Goal: Information Seeking & Learning: Learn about a topic

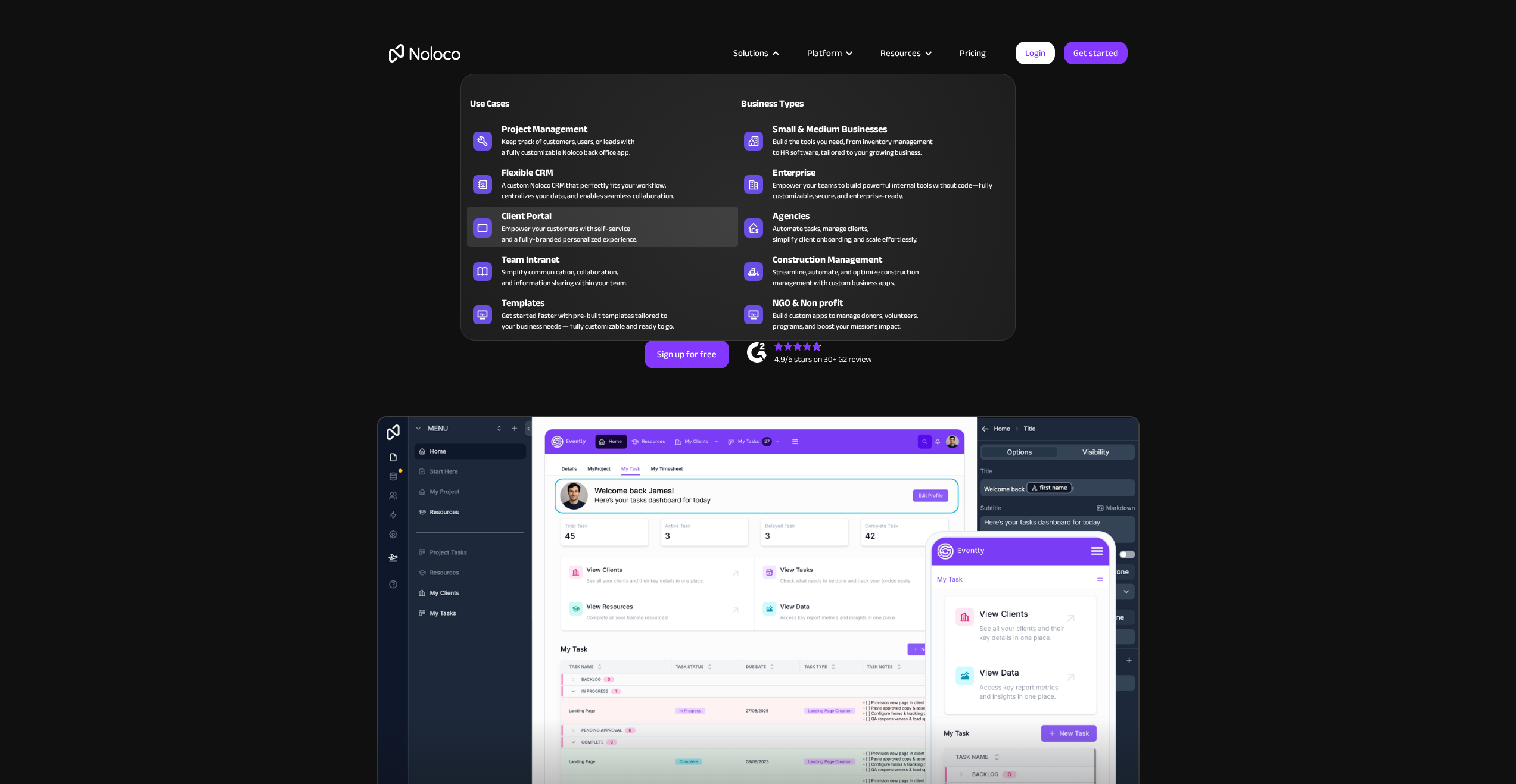
click at [531, 236] on div "Empower your customers with self-service and a fully-branded personalized exper…" at bounding box center [569, 234] width 136 height 21
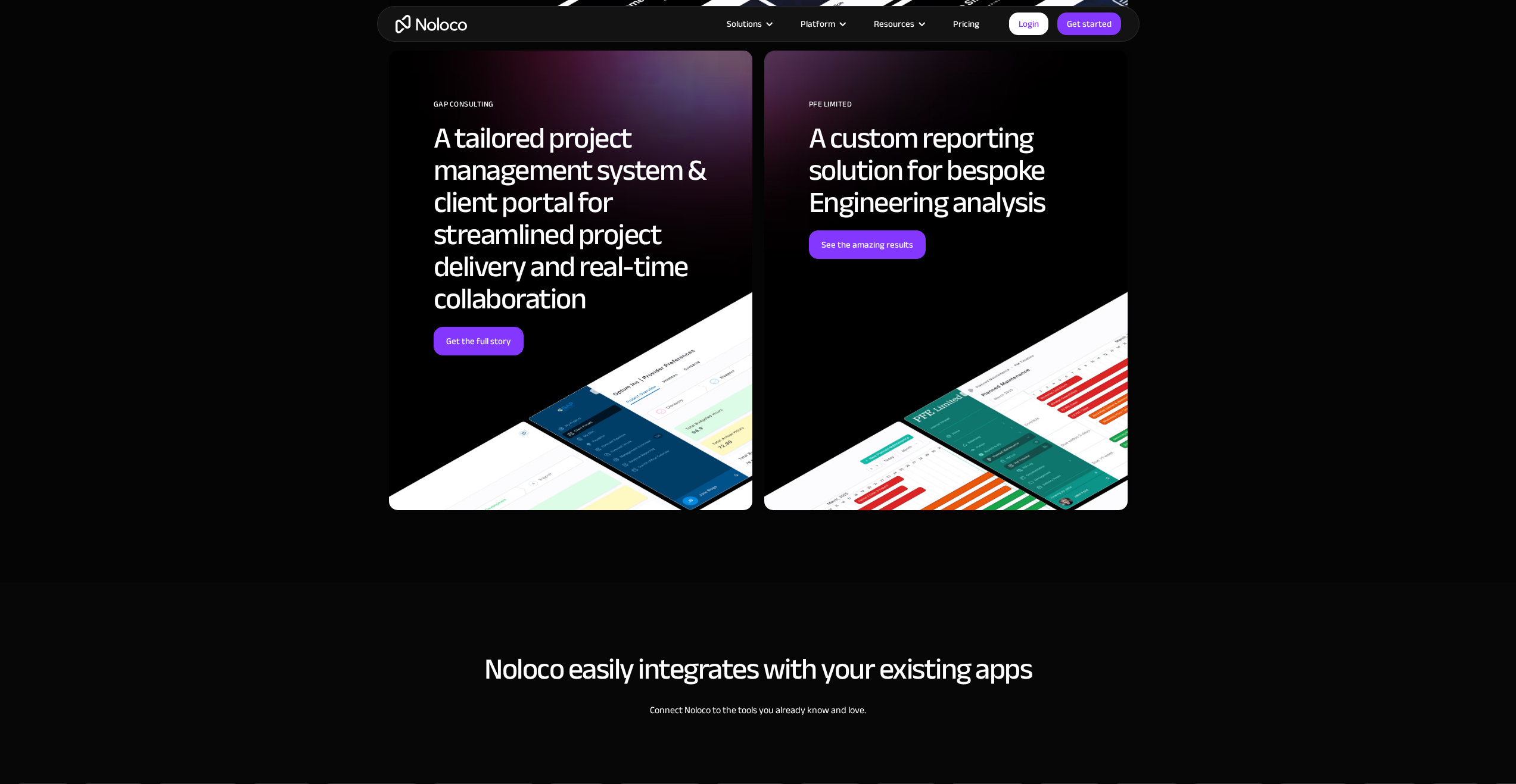
scroll to position [4464, 0]
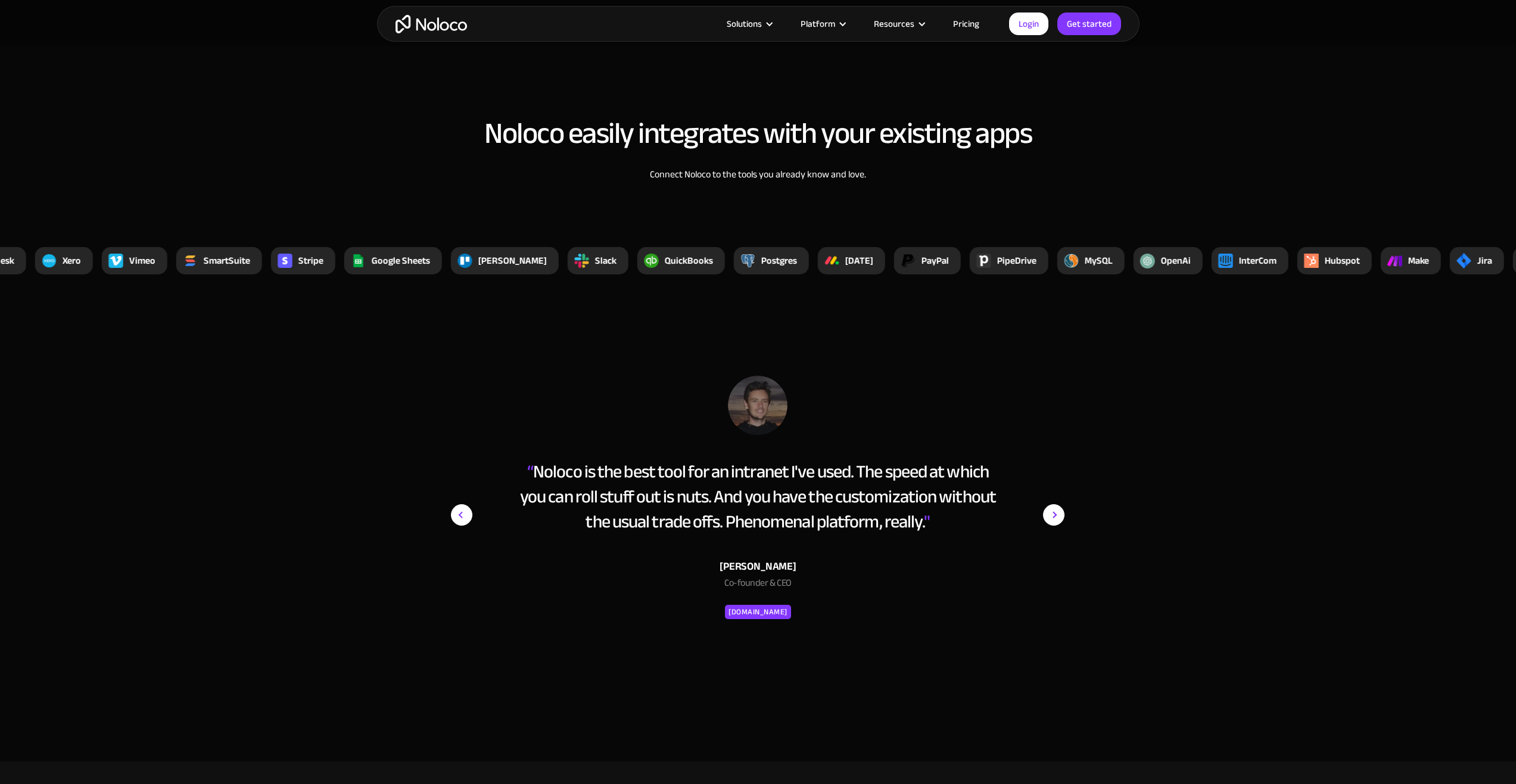
click at [977, 10] on div "Solutions Use Cases Business Types Project Management Keep track of customers, …" at bounding box center [758, 24] width 762 height 36
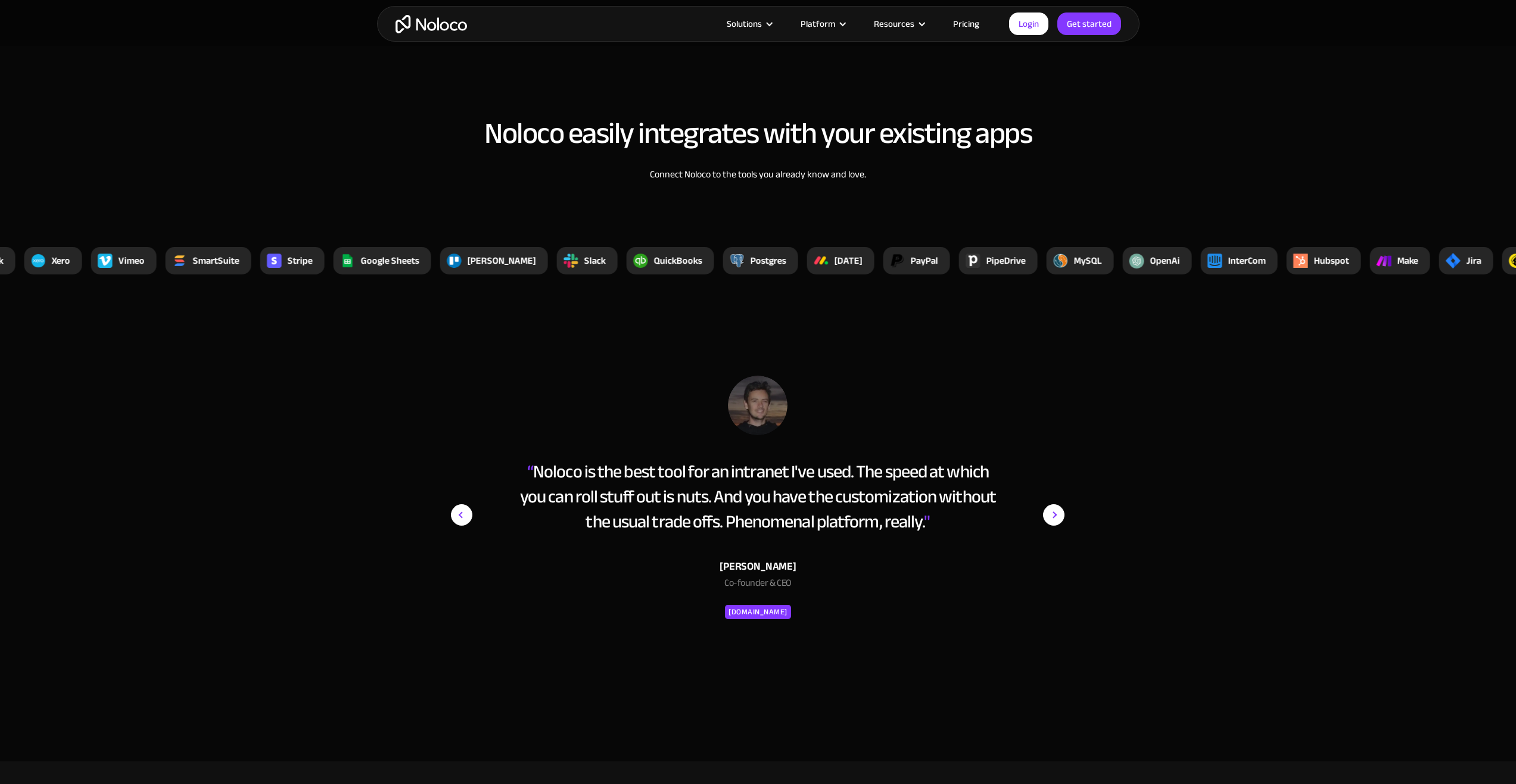
click at [974, 16] on link "Pricing" at bounding box center [966, 23] width 56 height 15
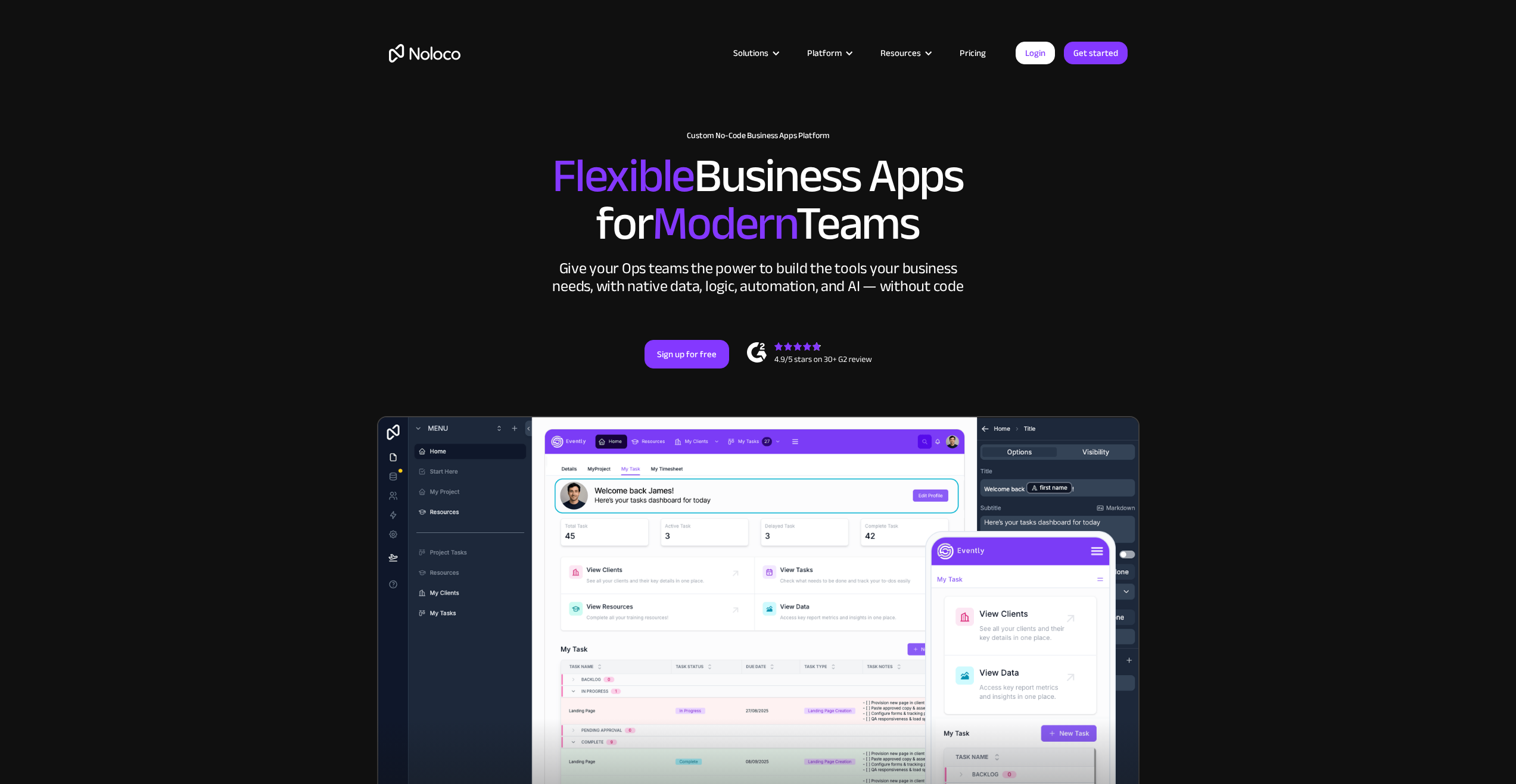
drag, startPoint x: 902, startPoint y: 260, endPoint x: 888, endPoint y: 246, distance: 19.8
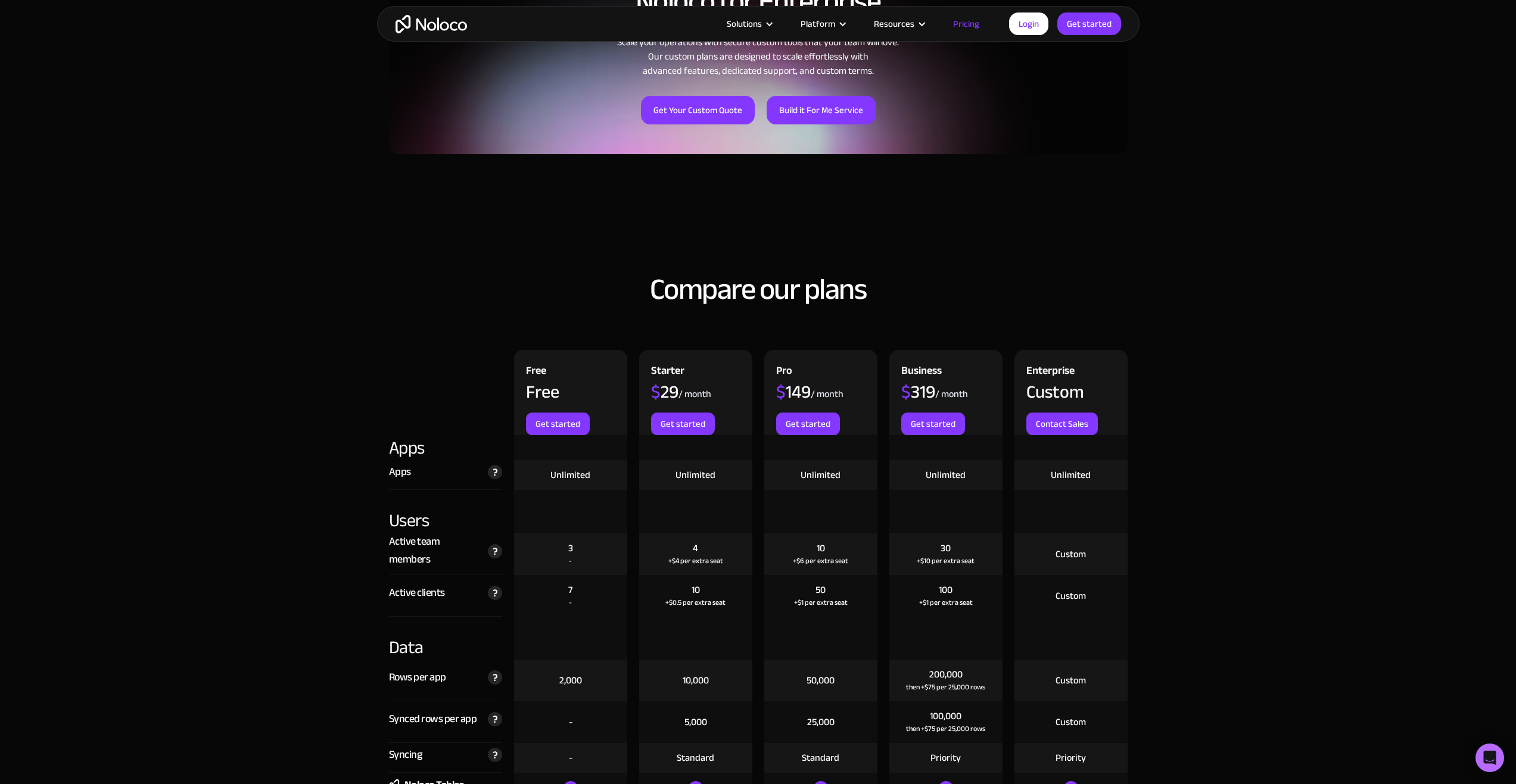
scroll to position [893, 0]
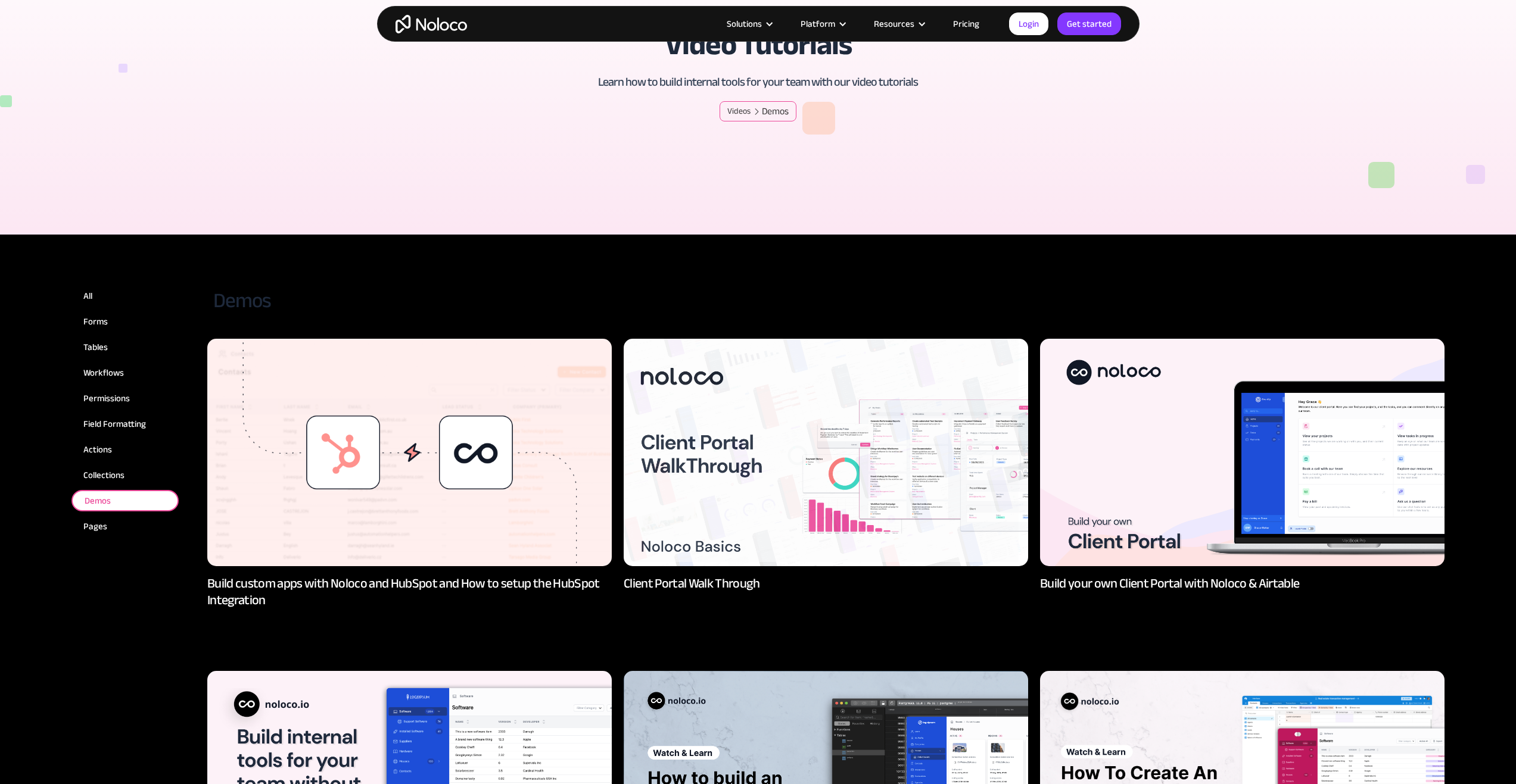
scroll to position [119, 0]
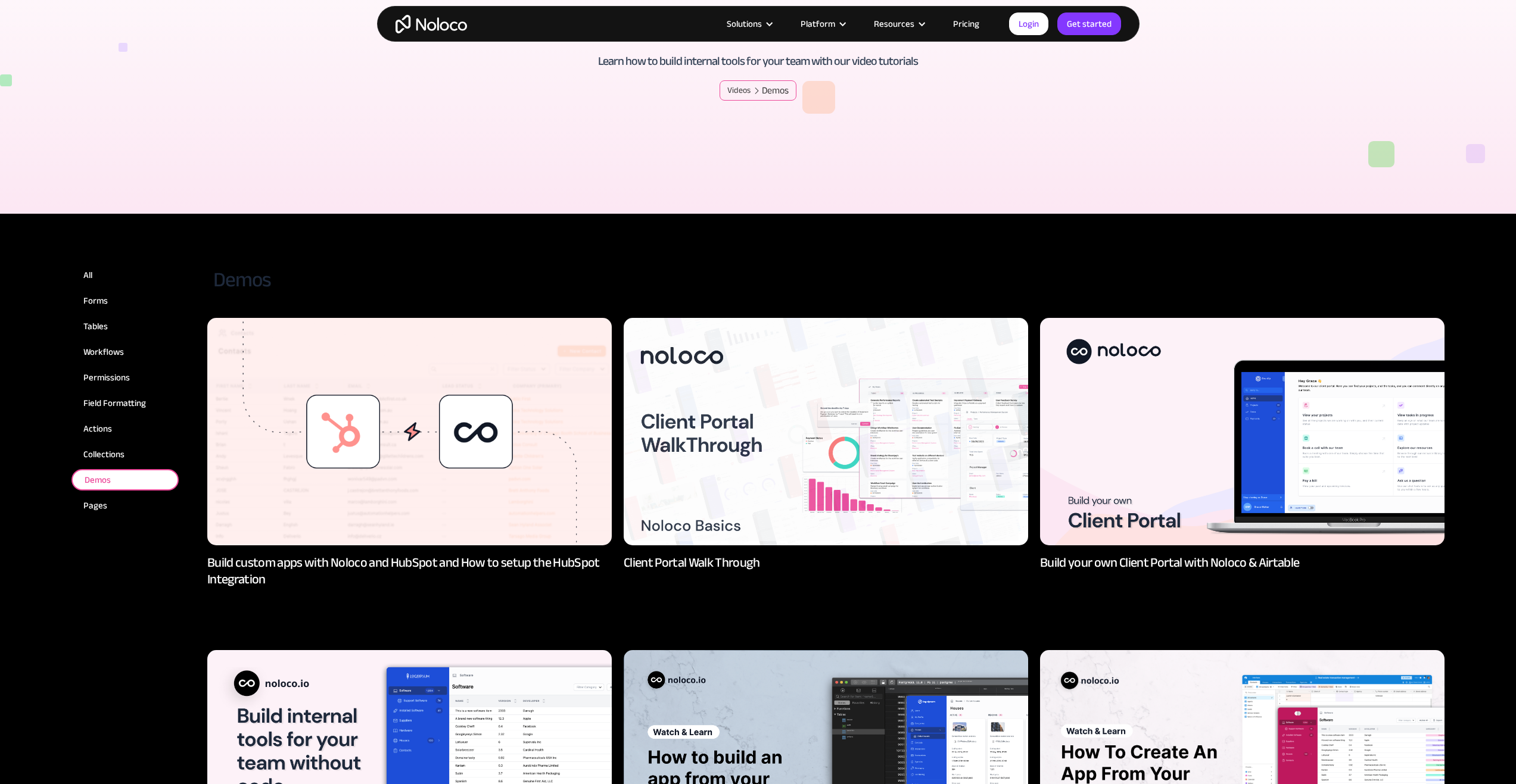
click at [707, 478] on img at bounding box center [826, 431] width 405 height 228
click at [716, 466] on img at bounding box center [826, 431] width 405 height 228
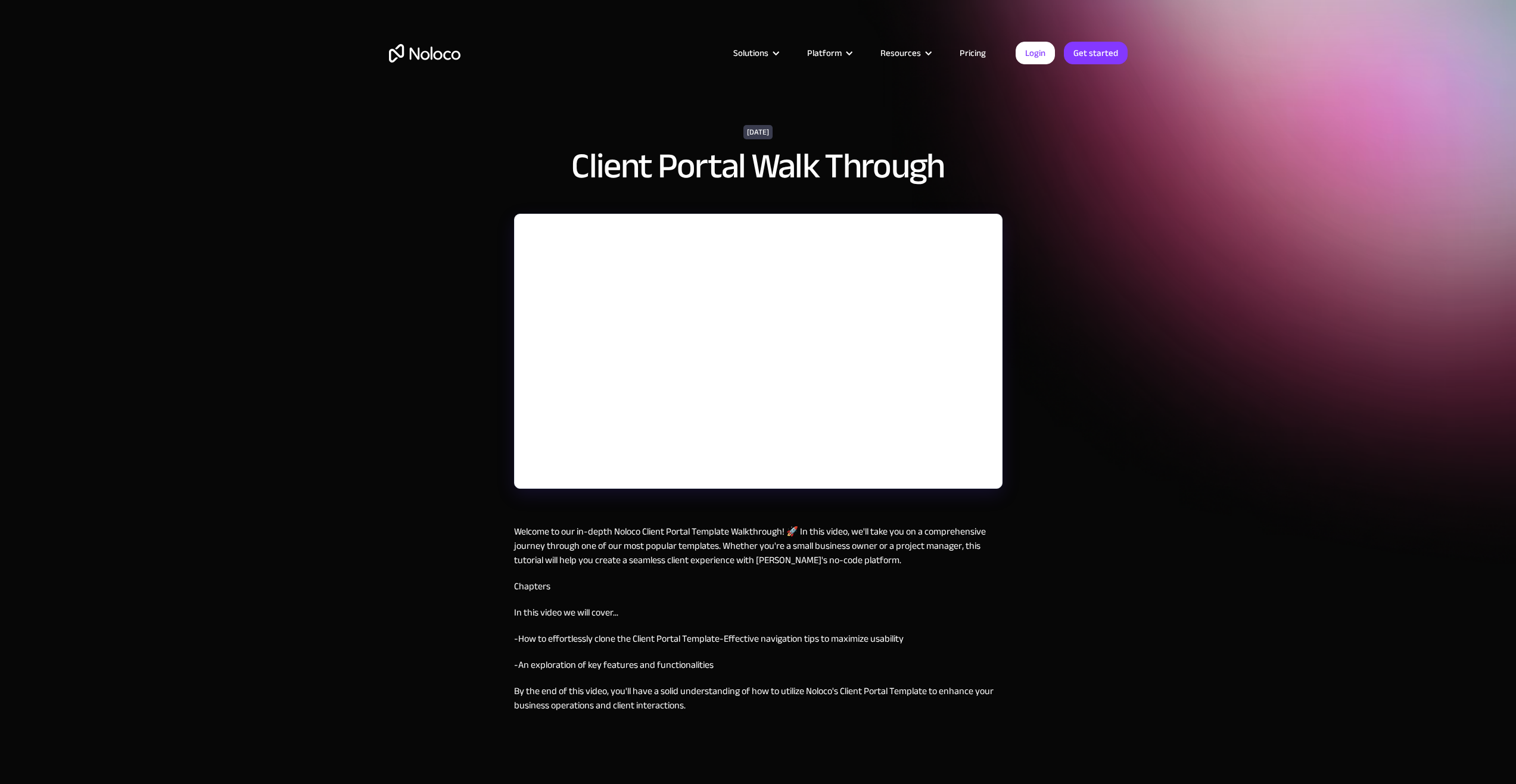
click at [976, 51] on link "Pricing" at bounding box center [973, 53] width 56 height 15
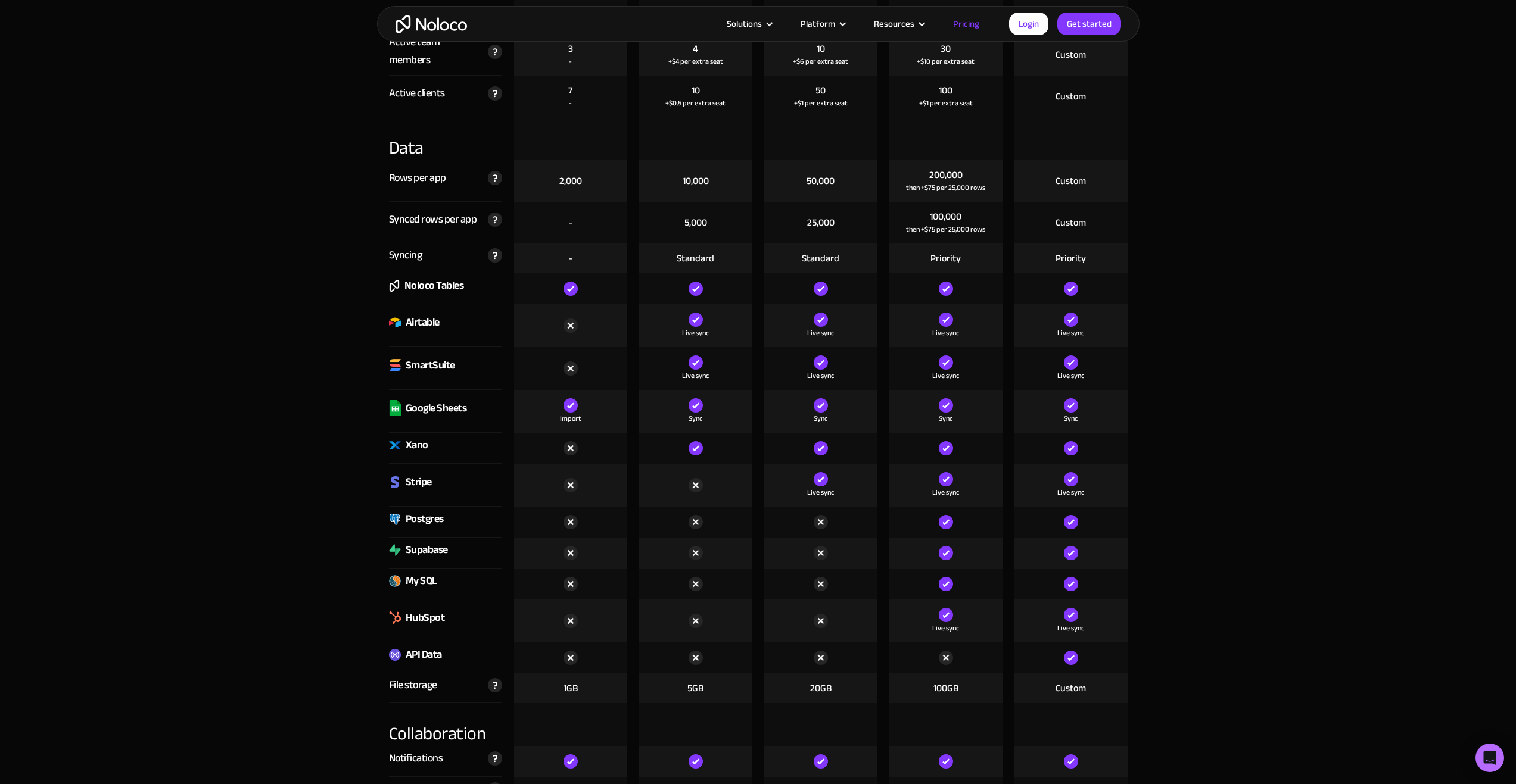
drag, startPoint x: 1515, startPoint y: 185, endPoint x: 1519, endPoint y: 200, distance: 15.5
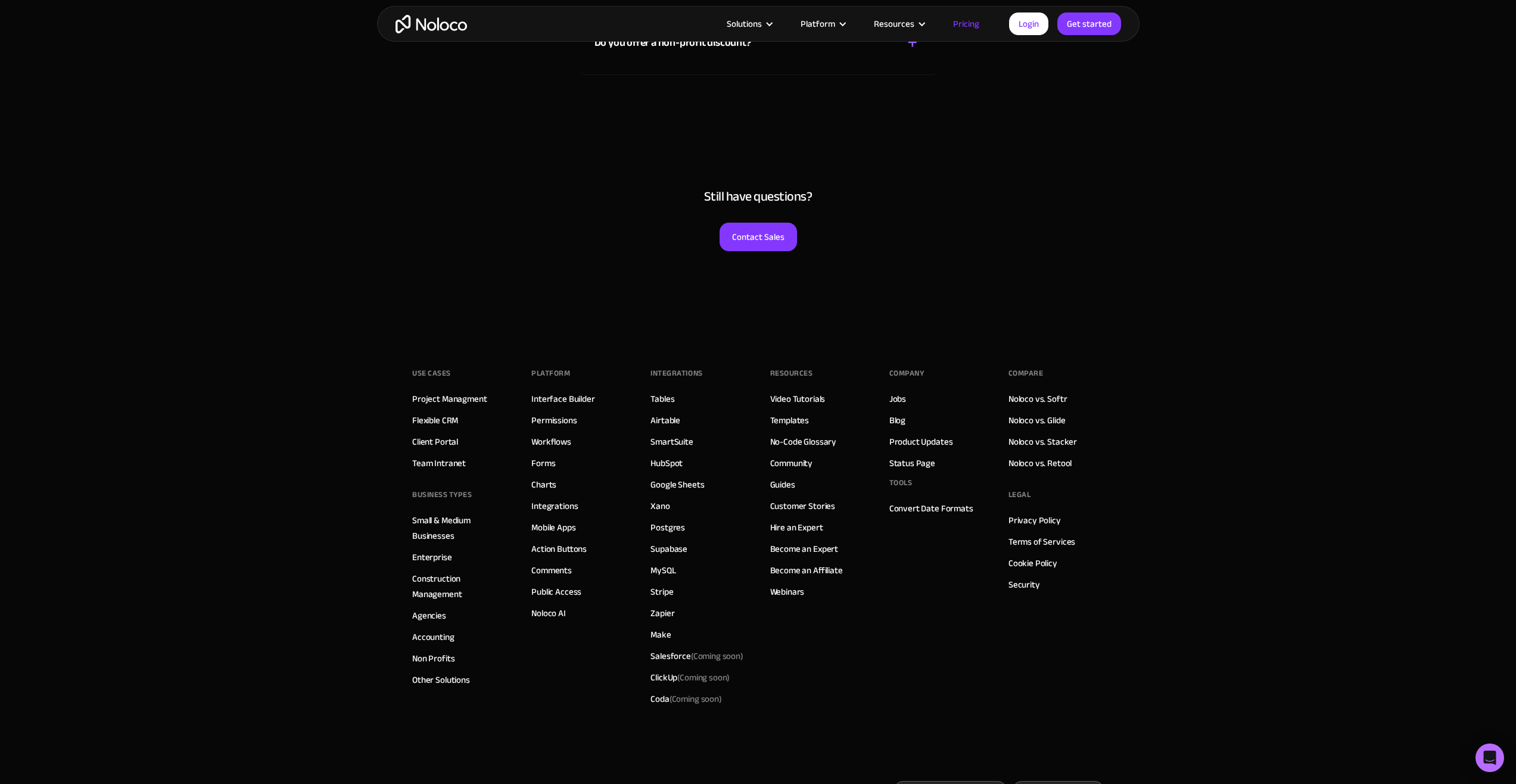
scroll to position [5655, 0]
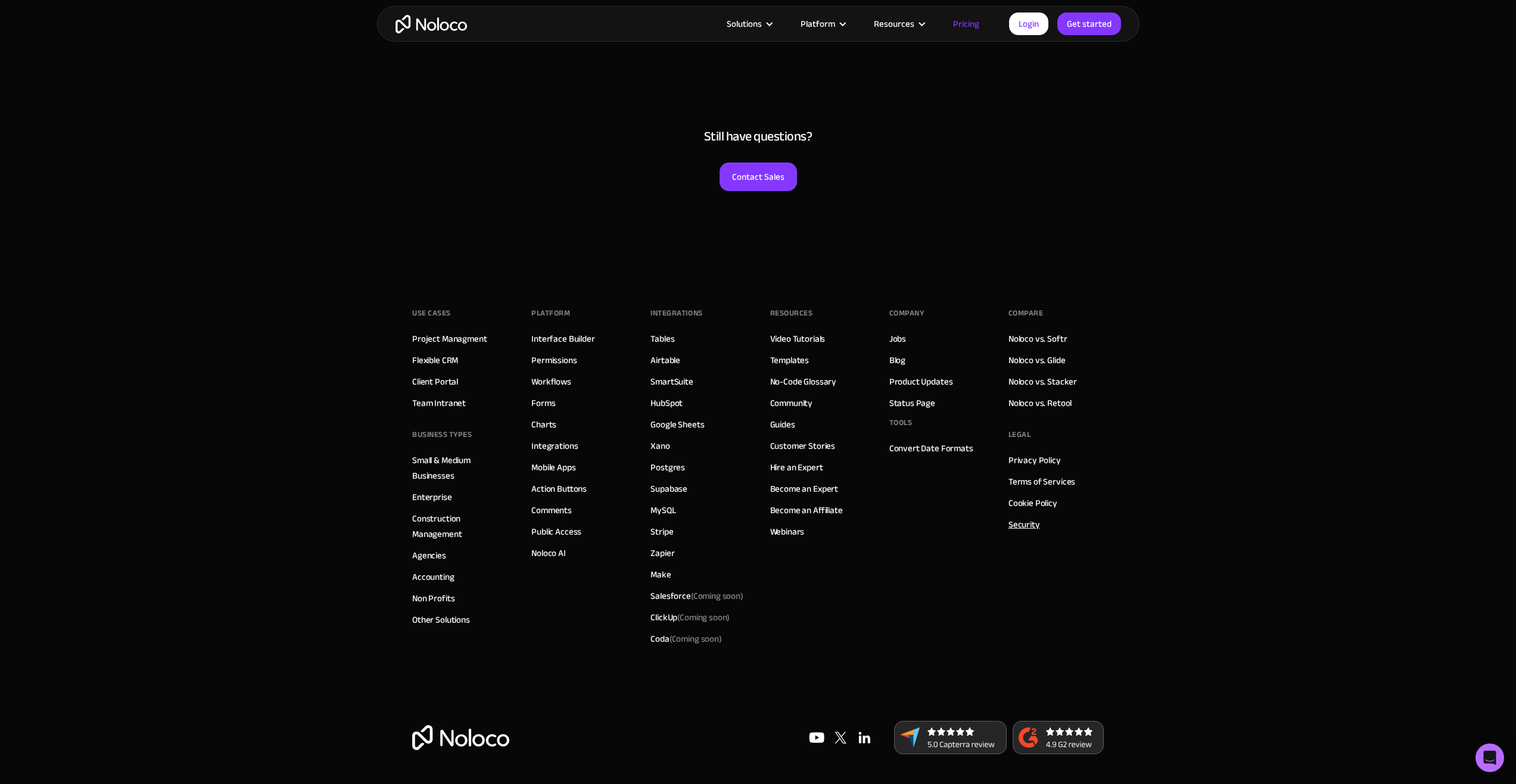
click at [1012, 522] on link "Security" at bounding box center [1023, 524] width 31 height 15
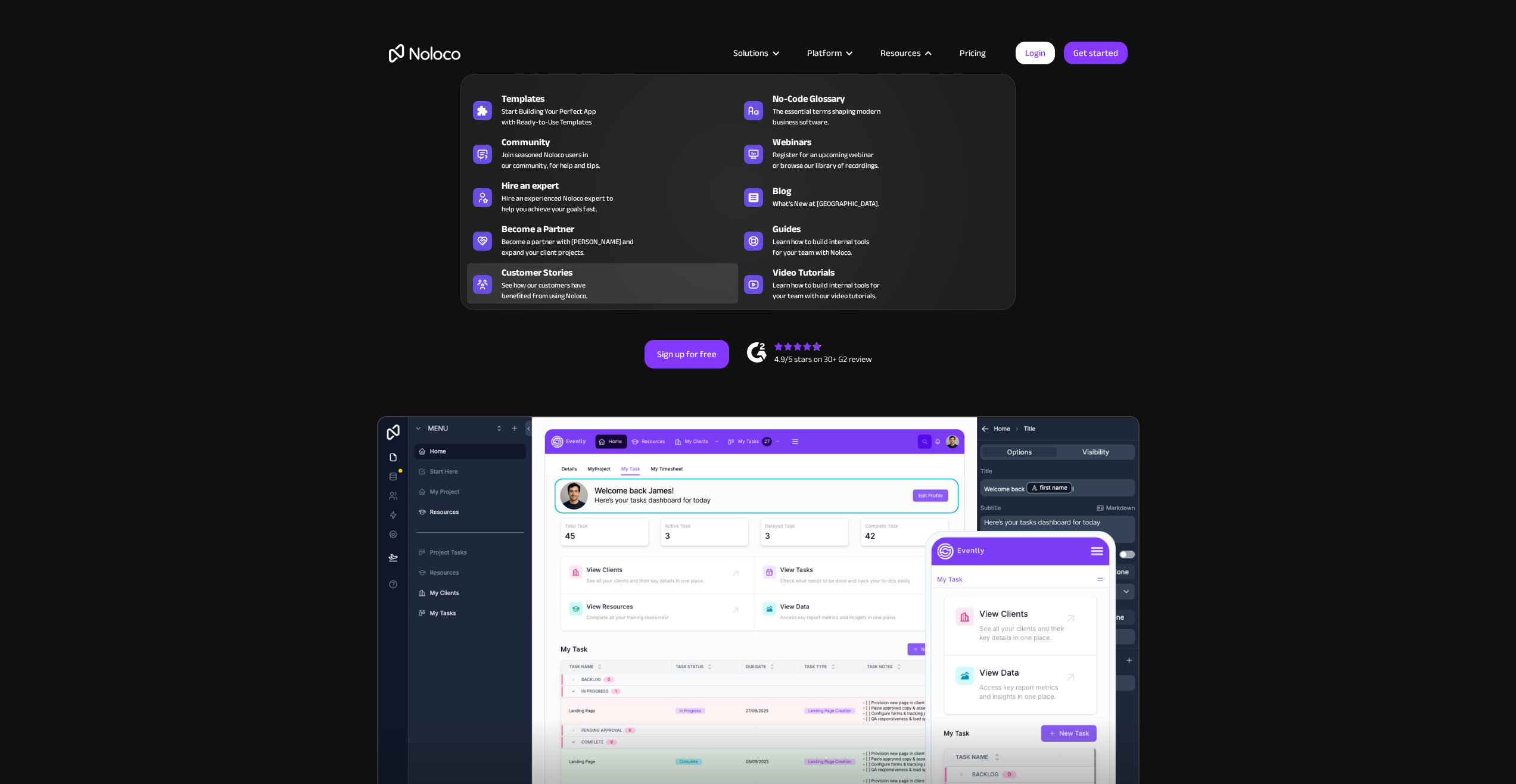
click at [566, 278] on div "Customer Stories" at bounding box center [622, 272] width 242 height 14
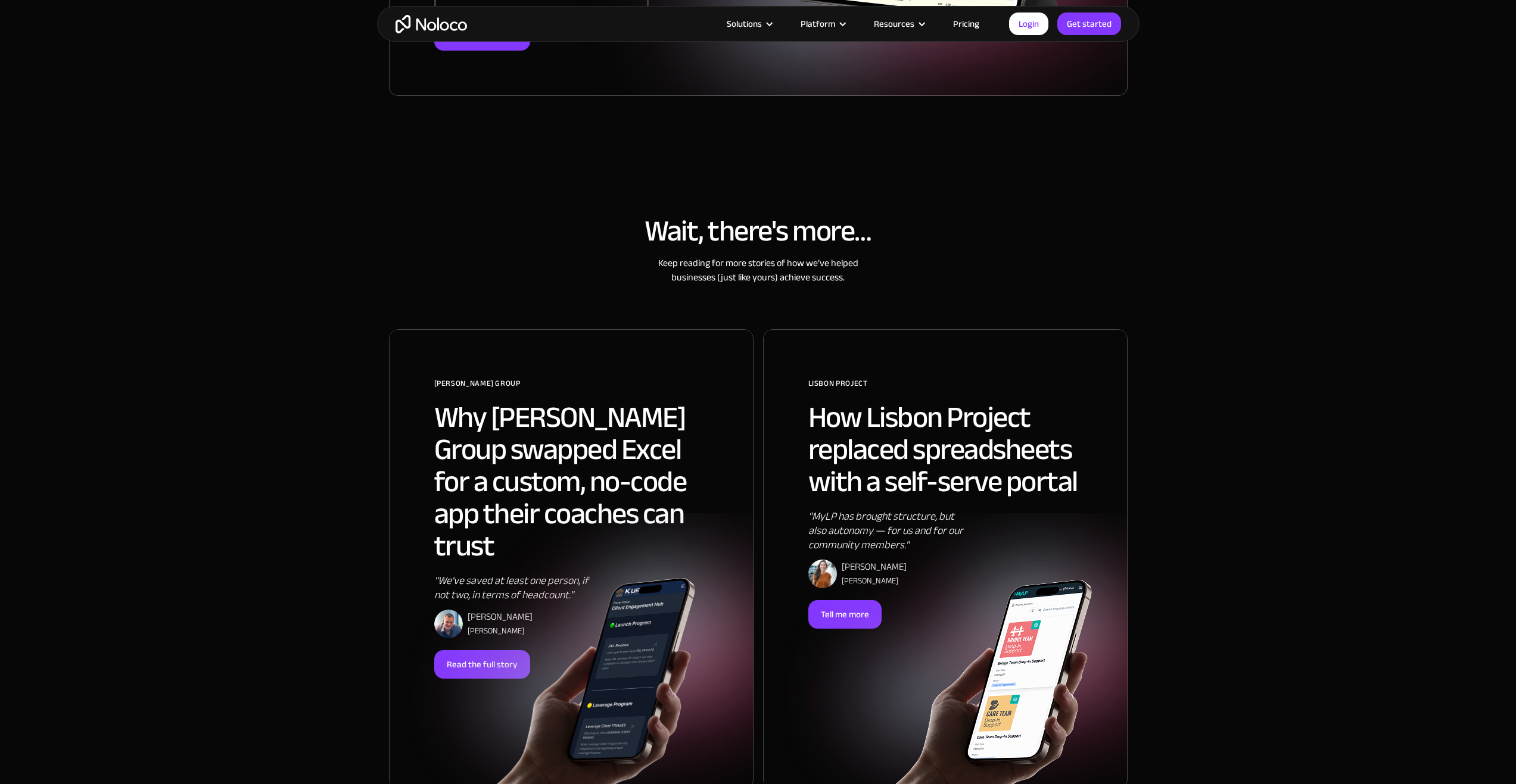
scroll to position [106, 0]
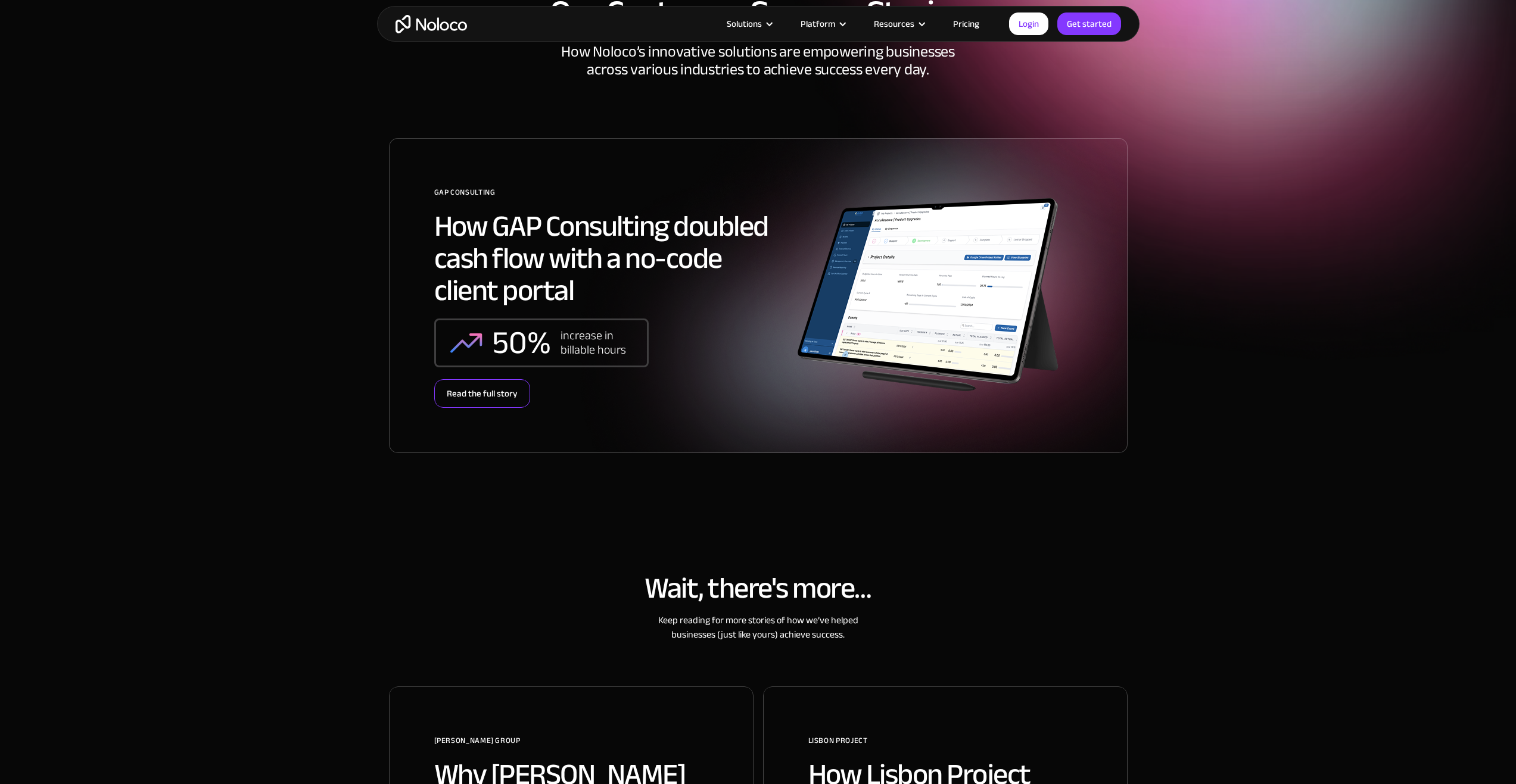
click at [507, 390] on div "Read the full story" at bounding box center [482, 393] width 96 height 29
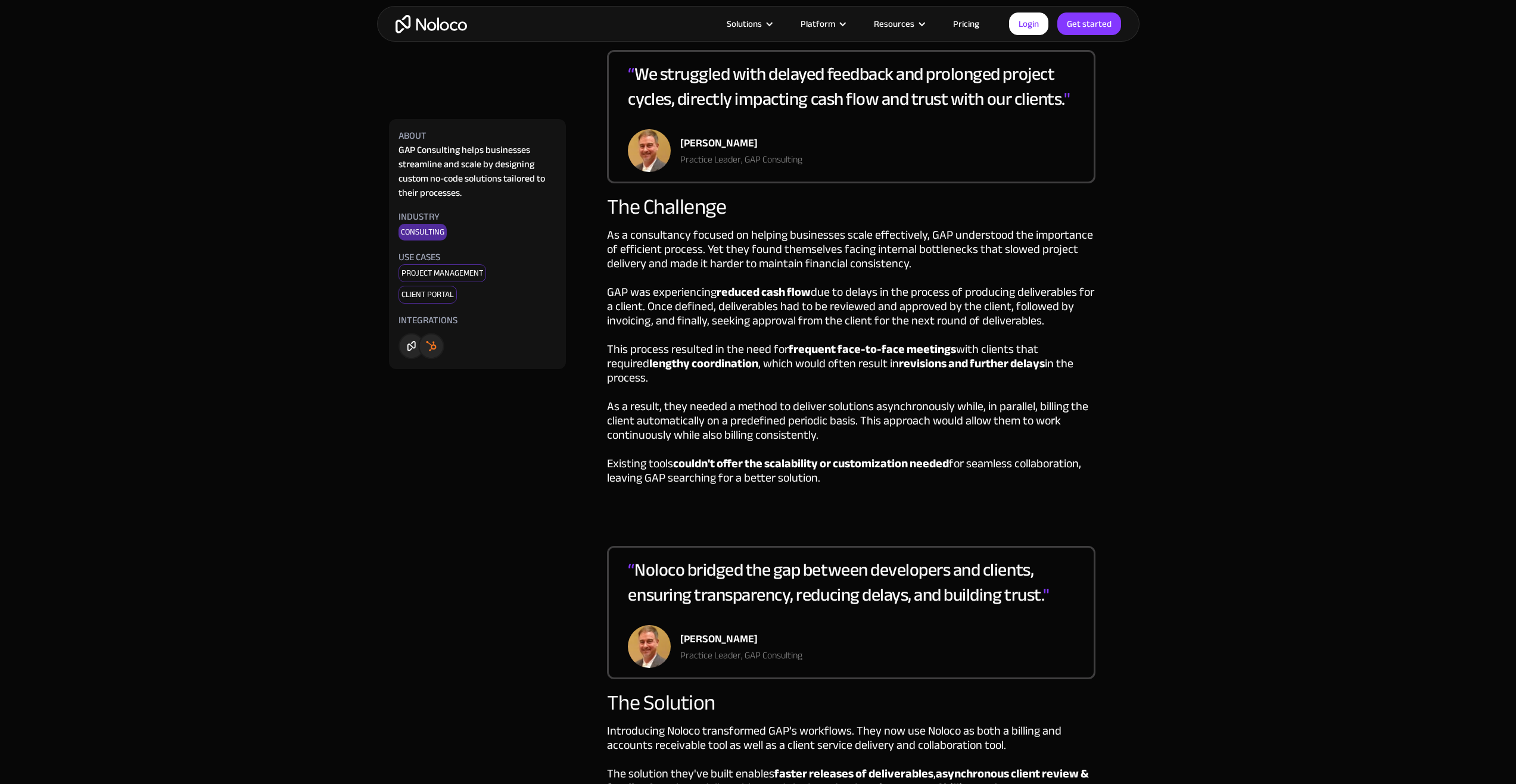
scroll to position [536, 0]
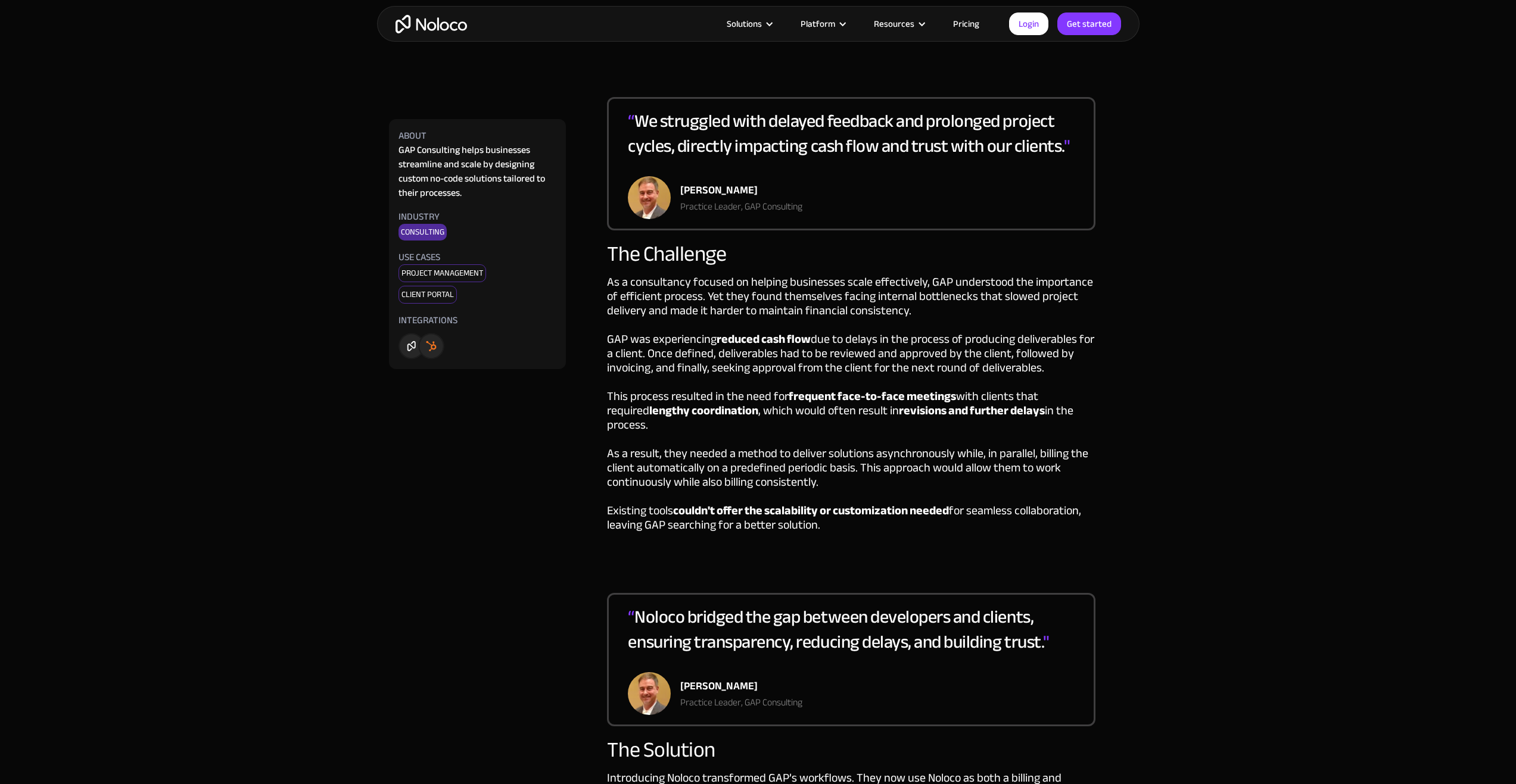
drag, startPoint x: 297, startPoint y: 413, endPoint x: 291, endPoint y: 410, distance: 6.7
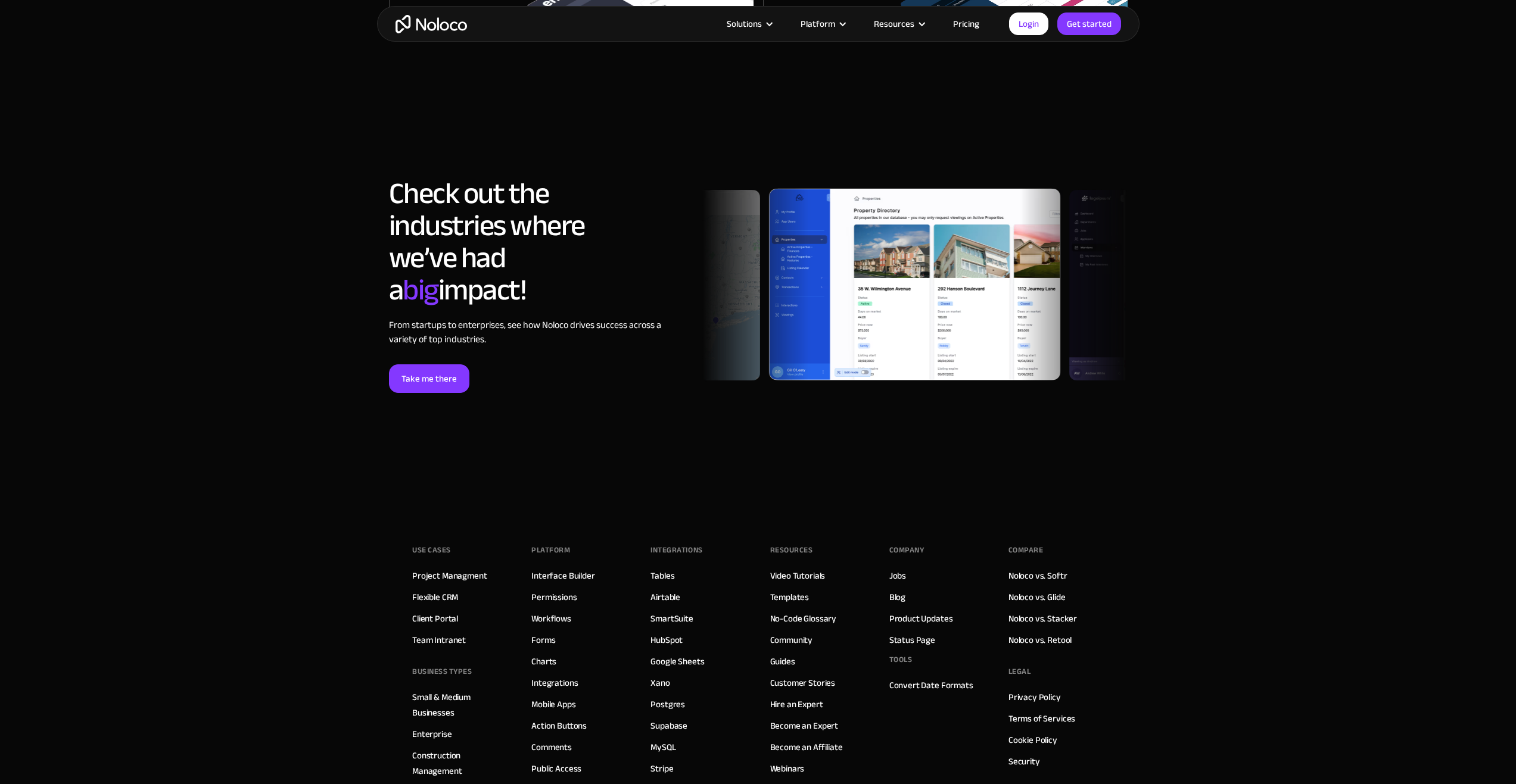
scroll to position [3157, 0]
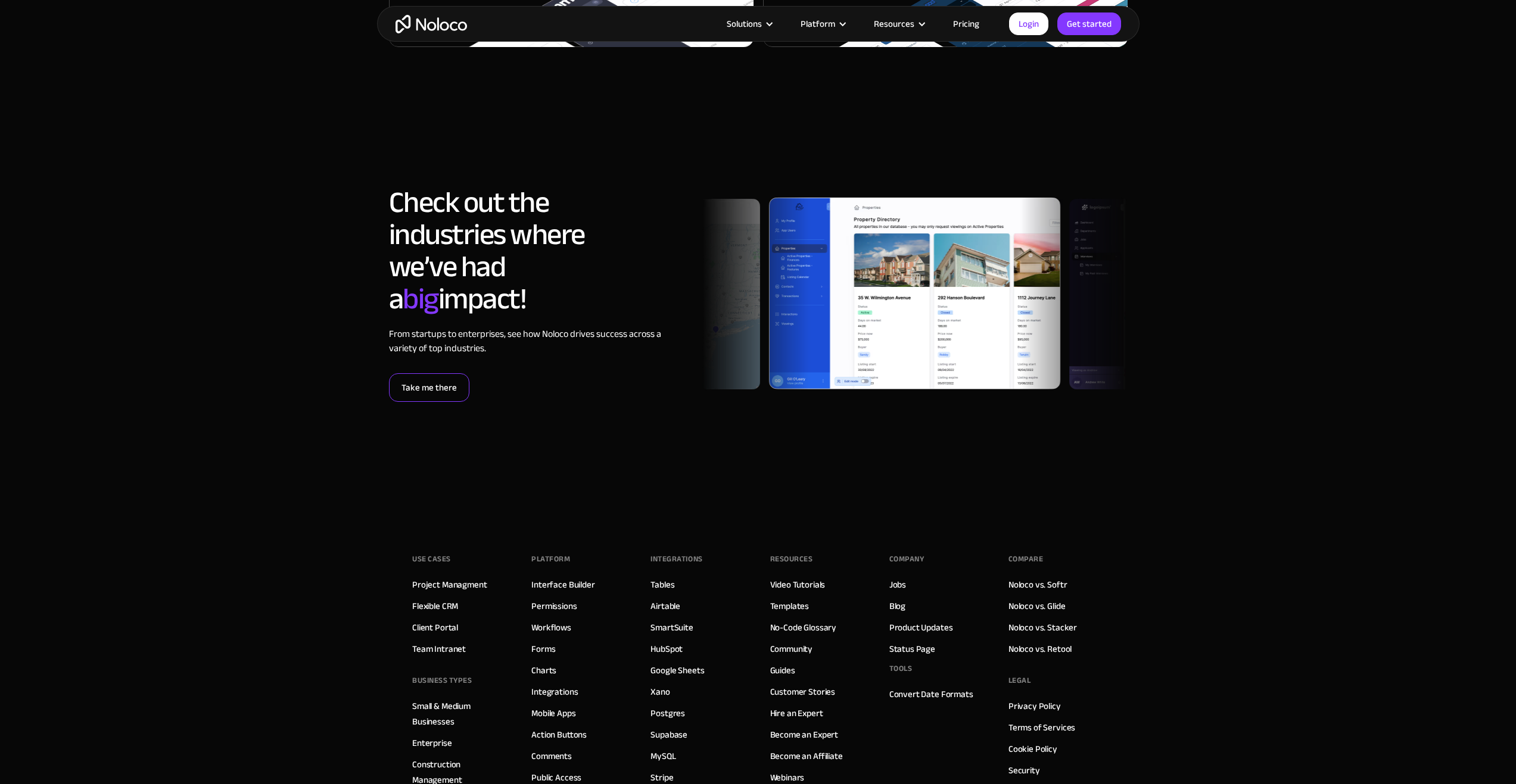
click at [393, 373] on link "Take me there" at bounding box center [429, 387] width 80 height 29
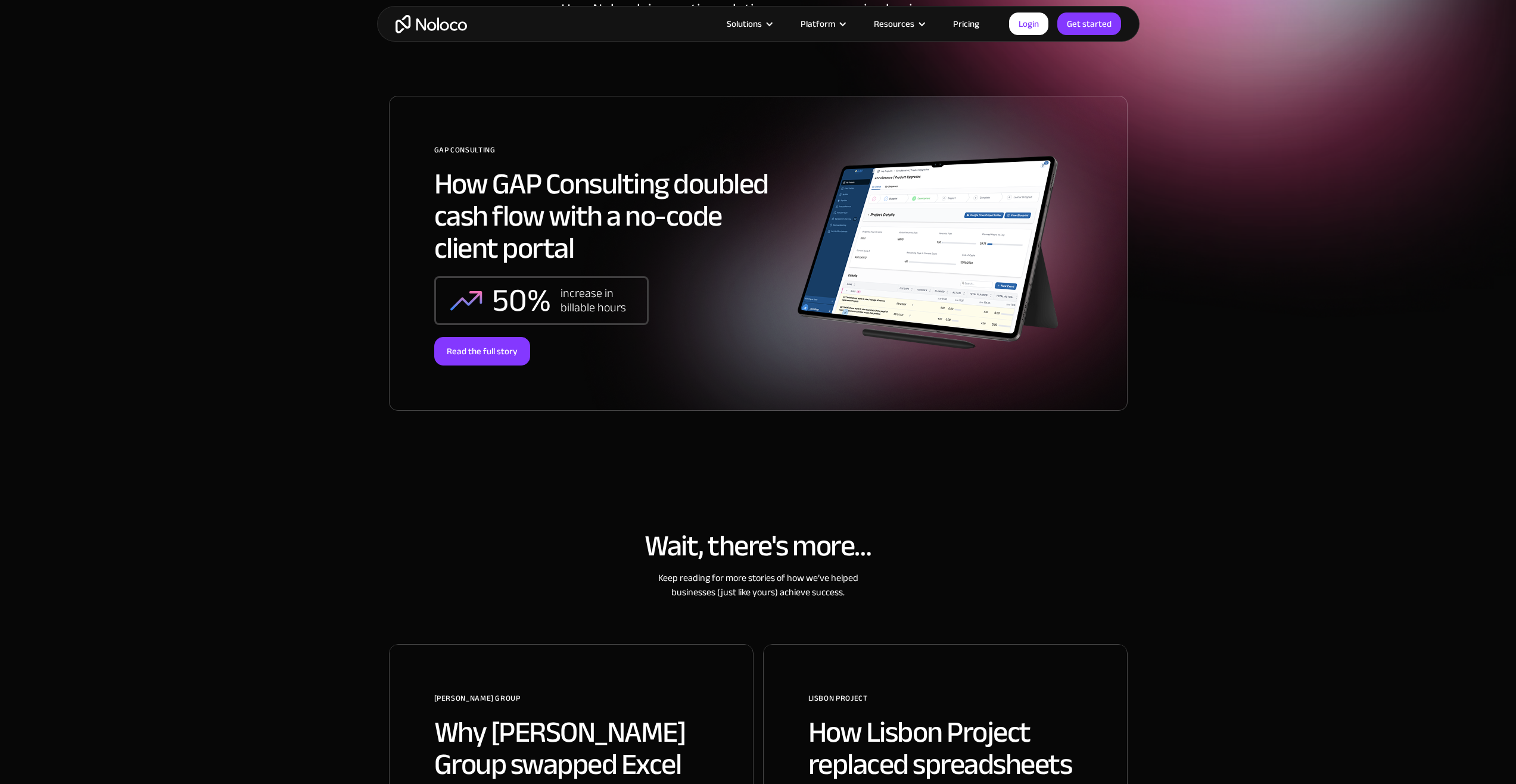
scroll to position [0, 0]
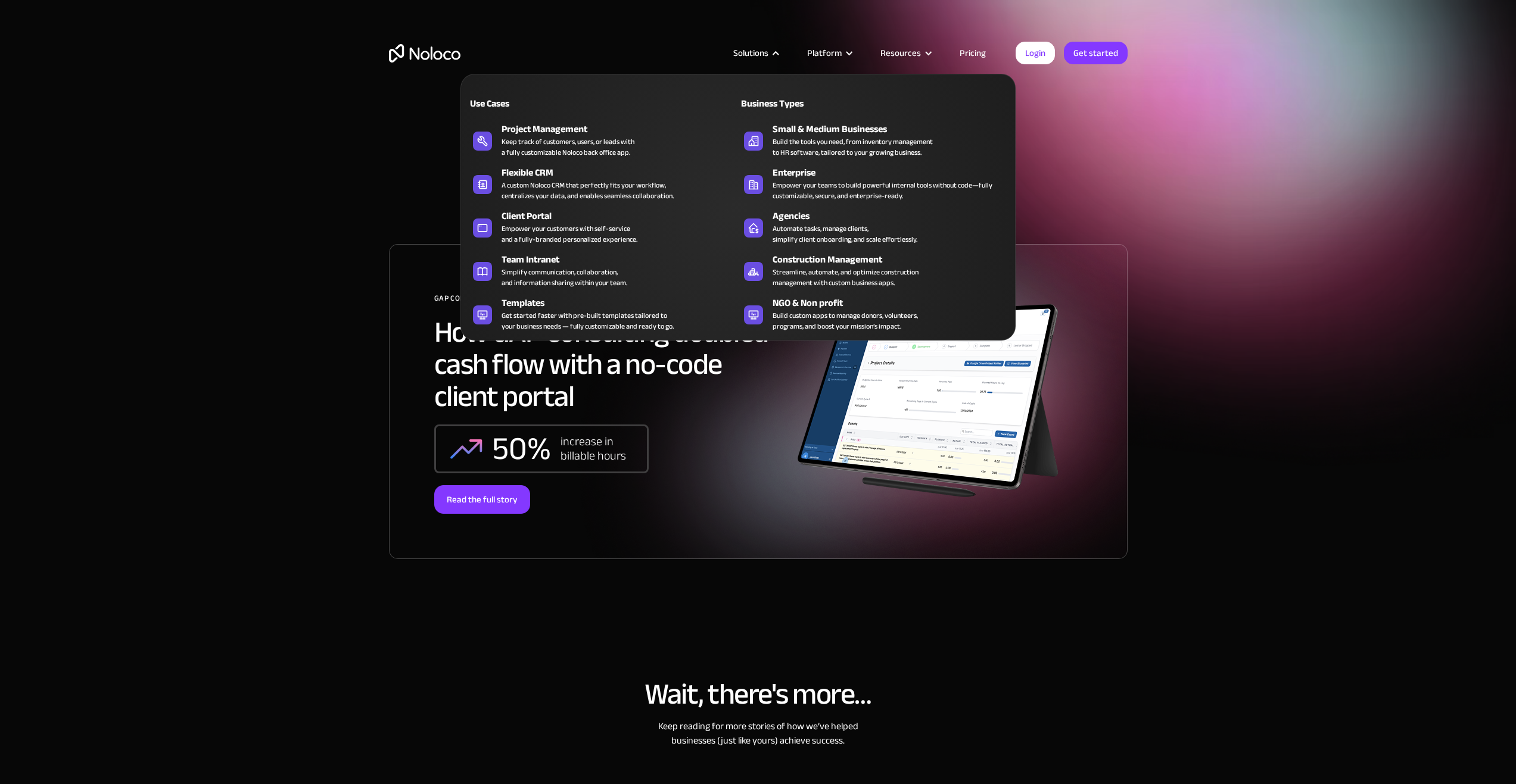
click at [747, 46] on div "Solutions" at bounding box center [750, 53] width 35 height 15
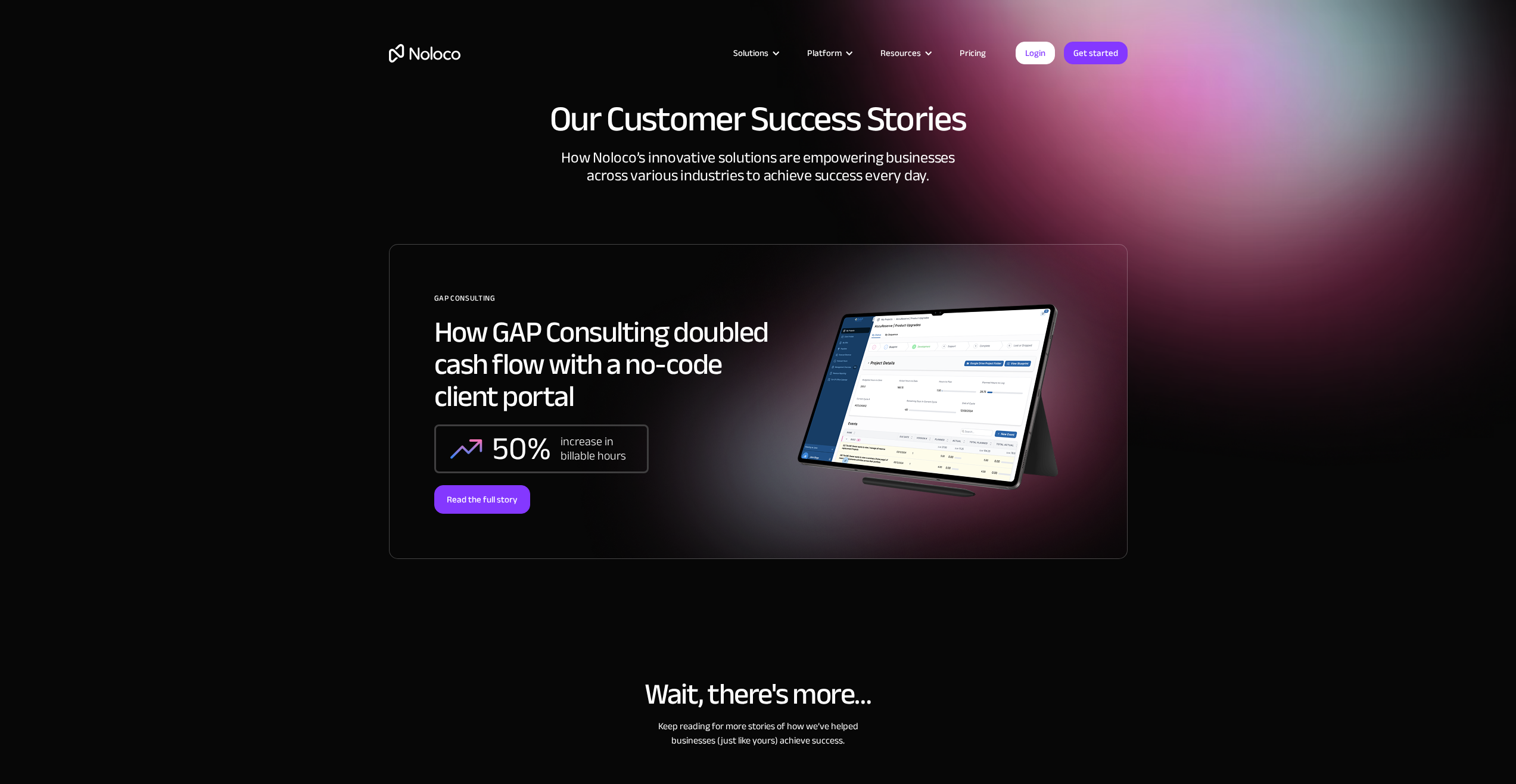
click at [747, 49] on div "Solutions" at bounding box center [750, 53] width 35 height 15
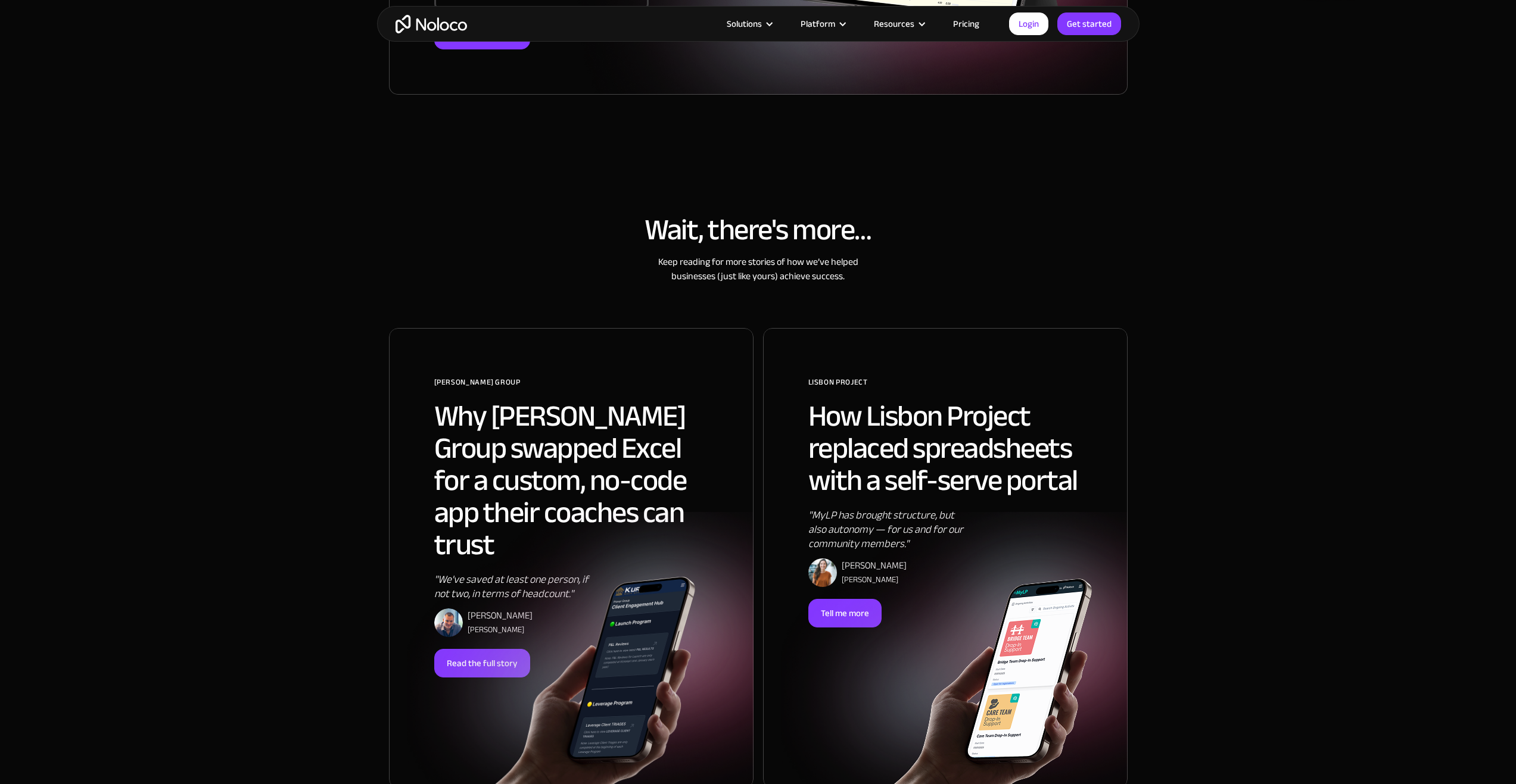
scroll to position [119, 0]
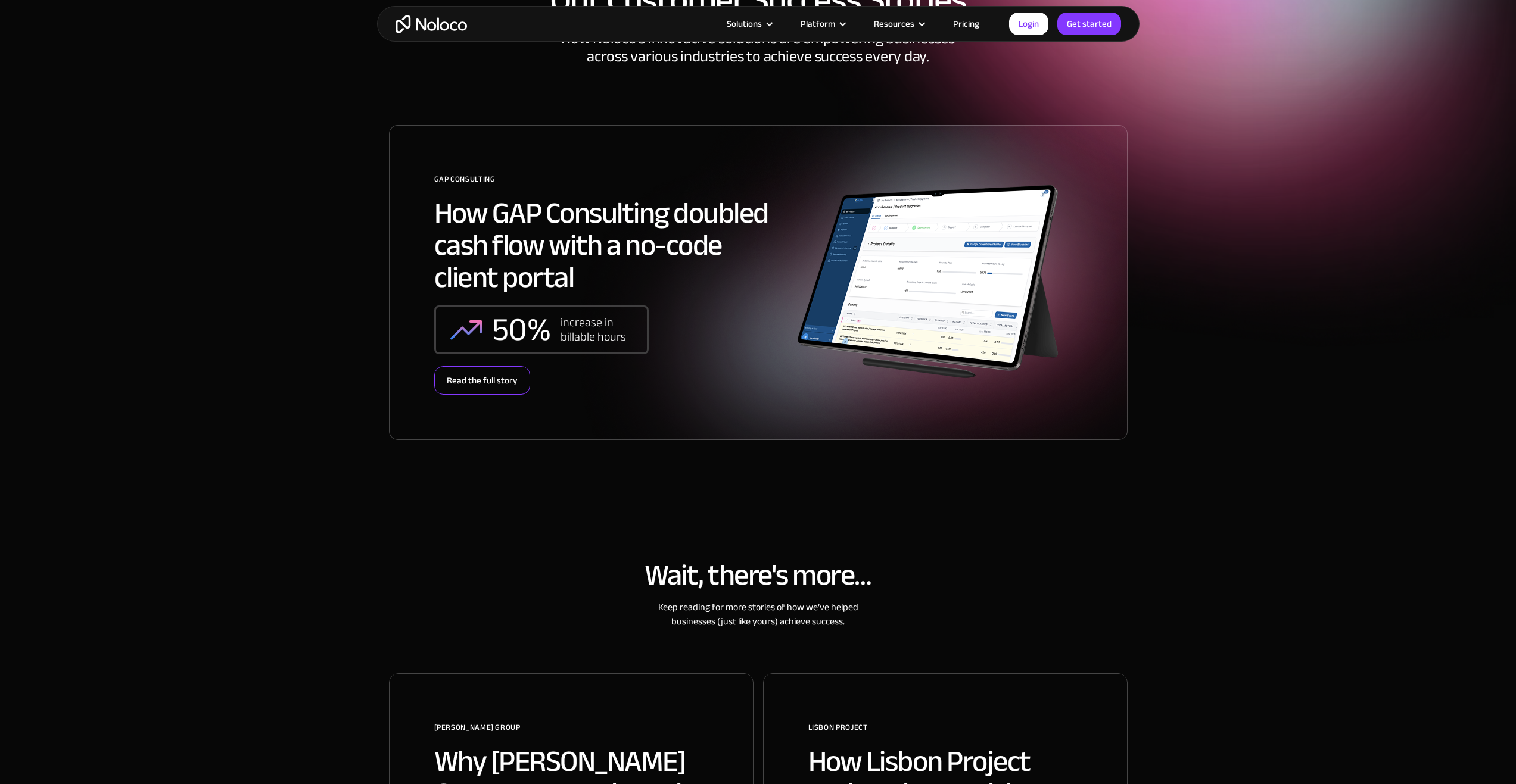
click at [457, 376] on div "Read the full story" at bounding box center [482, 380] width 96 height 29
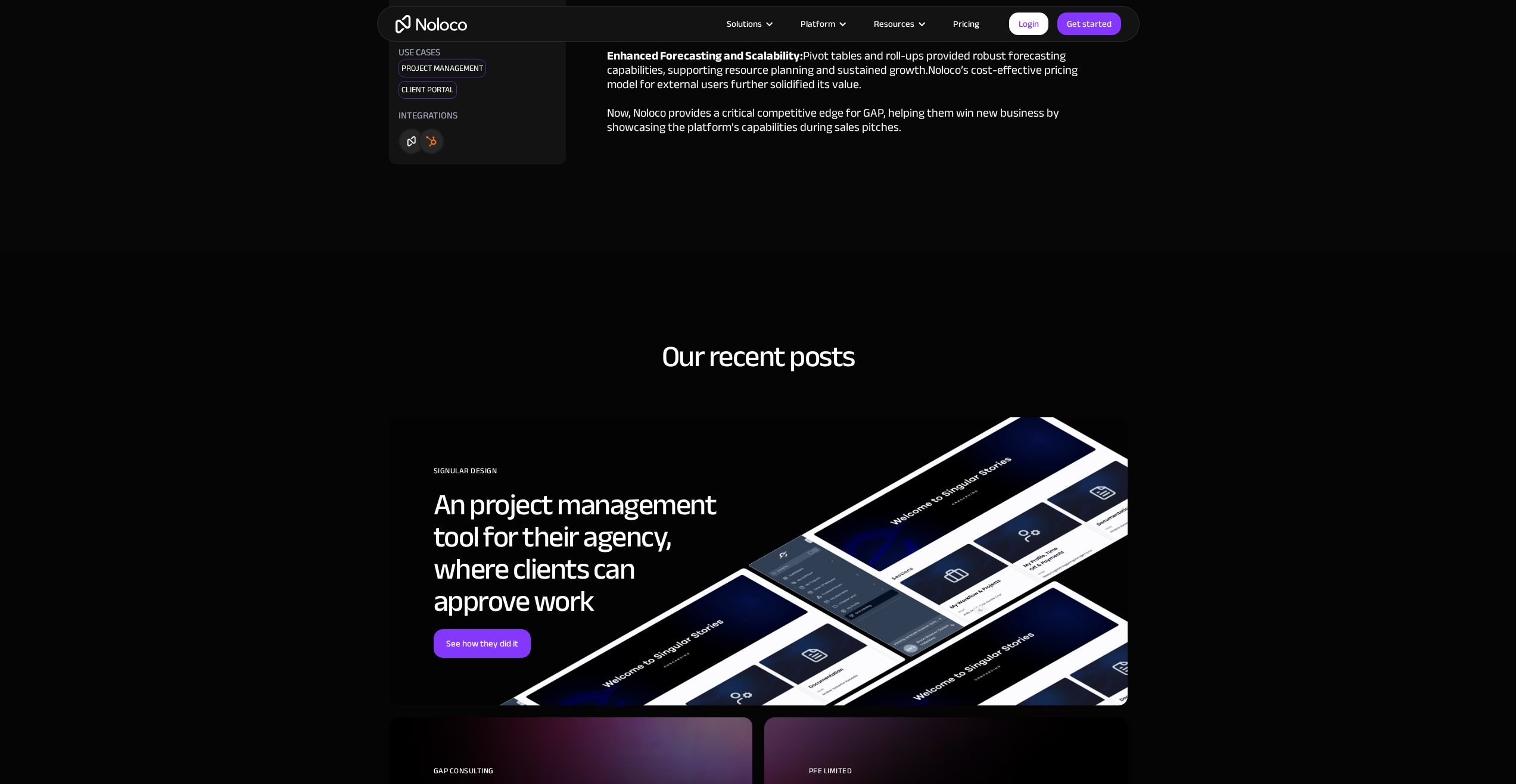
scroll to position [2203, 0]
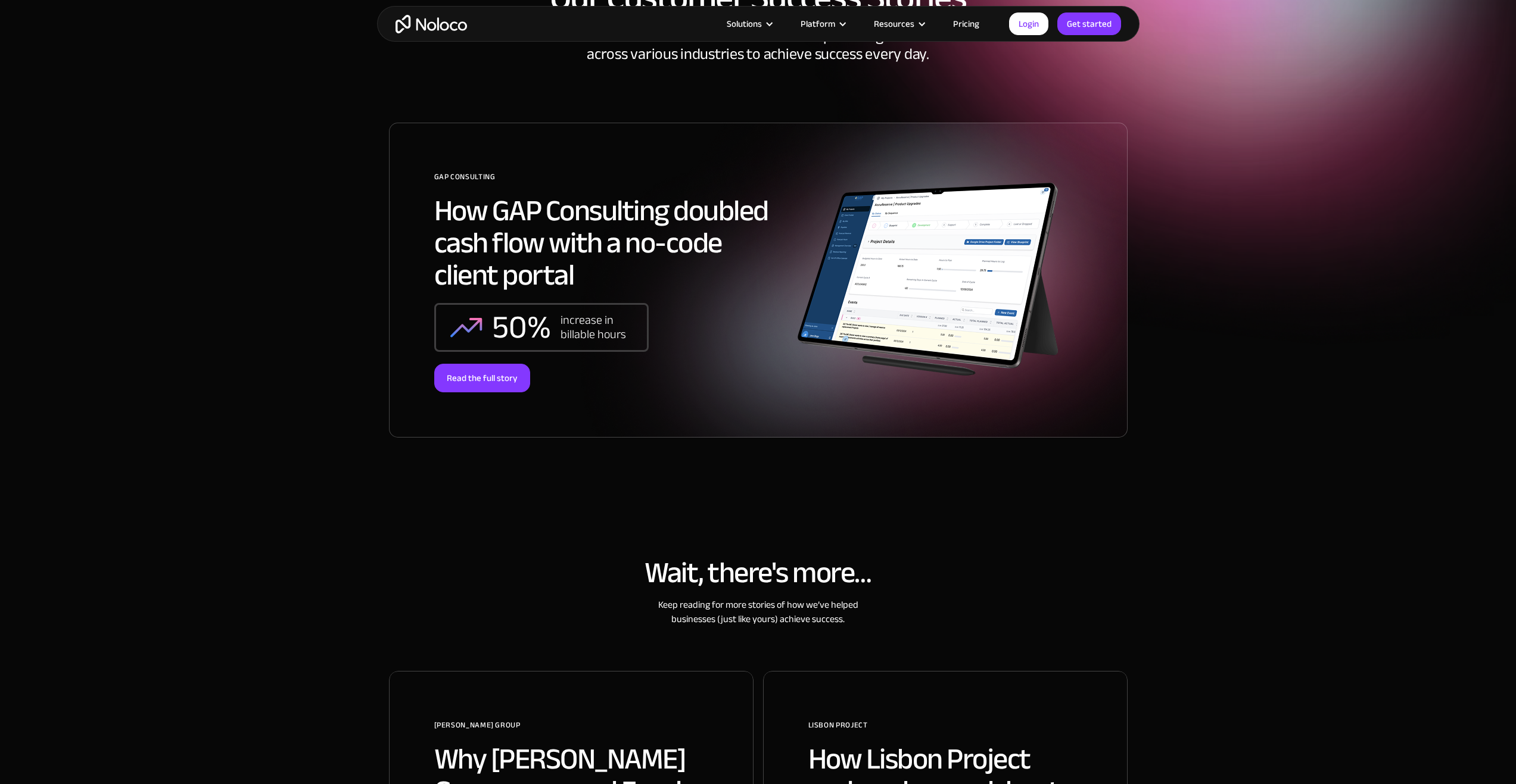
click at [258, 214] on section "Our Customer Success Stories How Noloco’s innovative solutions are empowering b…" at bounding box center [758, 212] width 1516 height 666
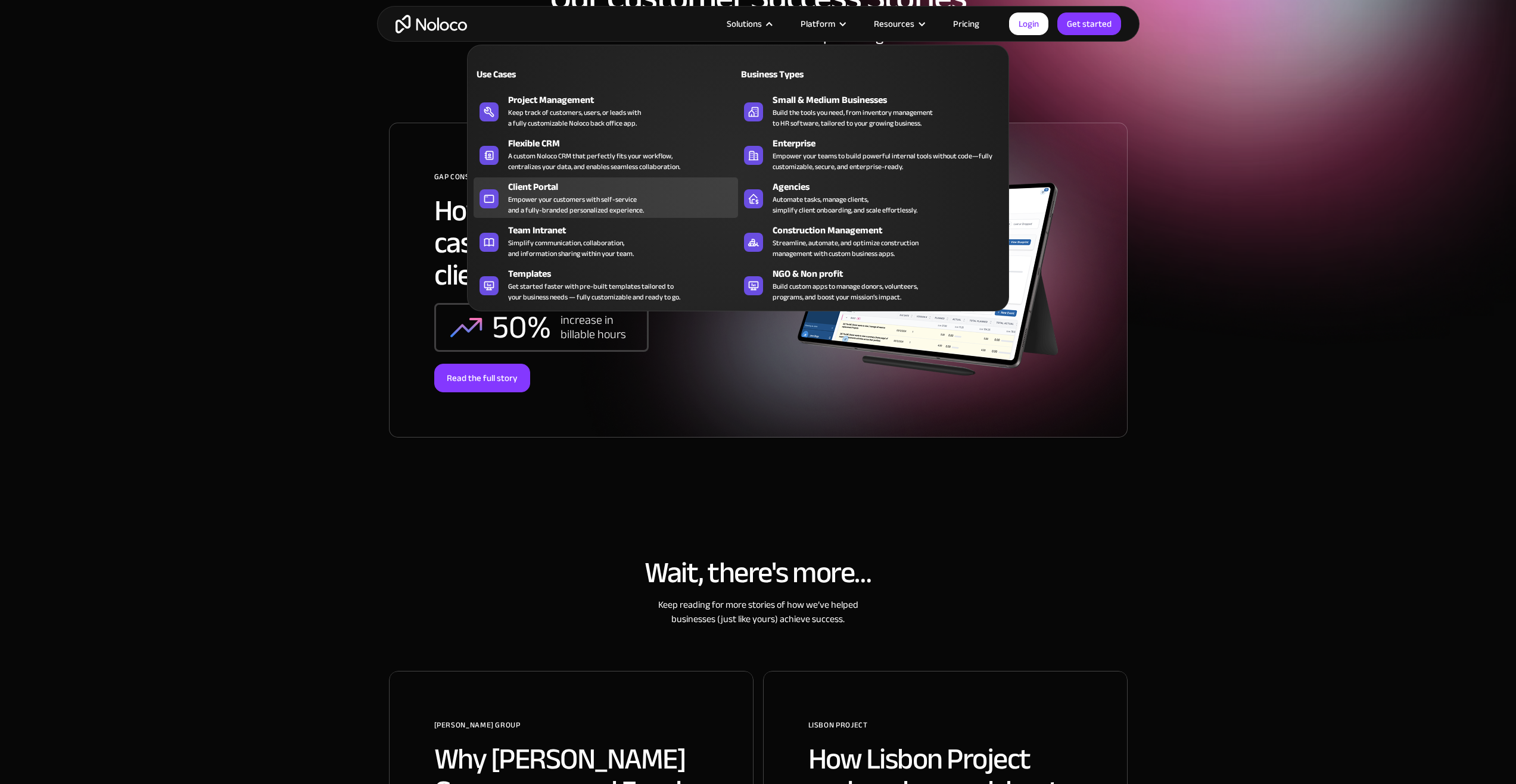
click at [574, 183] on div "Client Portal" at bounding box center [625, 186] width 235 height 14
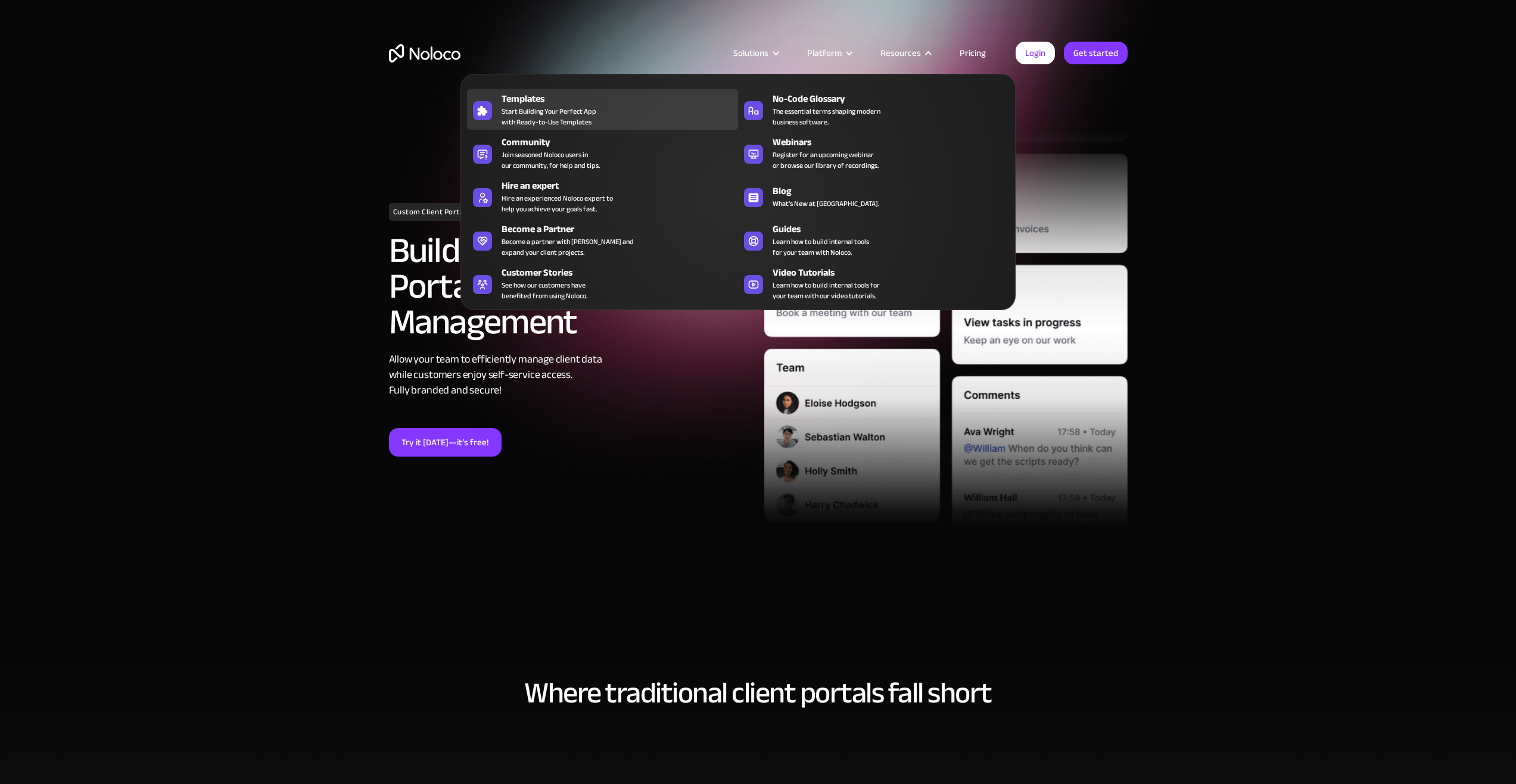
click at [533, 115] on span "Start Building Your Perfect App with Ready-to-Use Templates" at bounding box center [549, 117] width 95 height 21
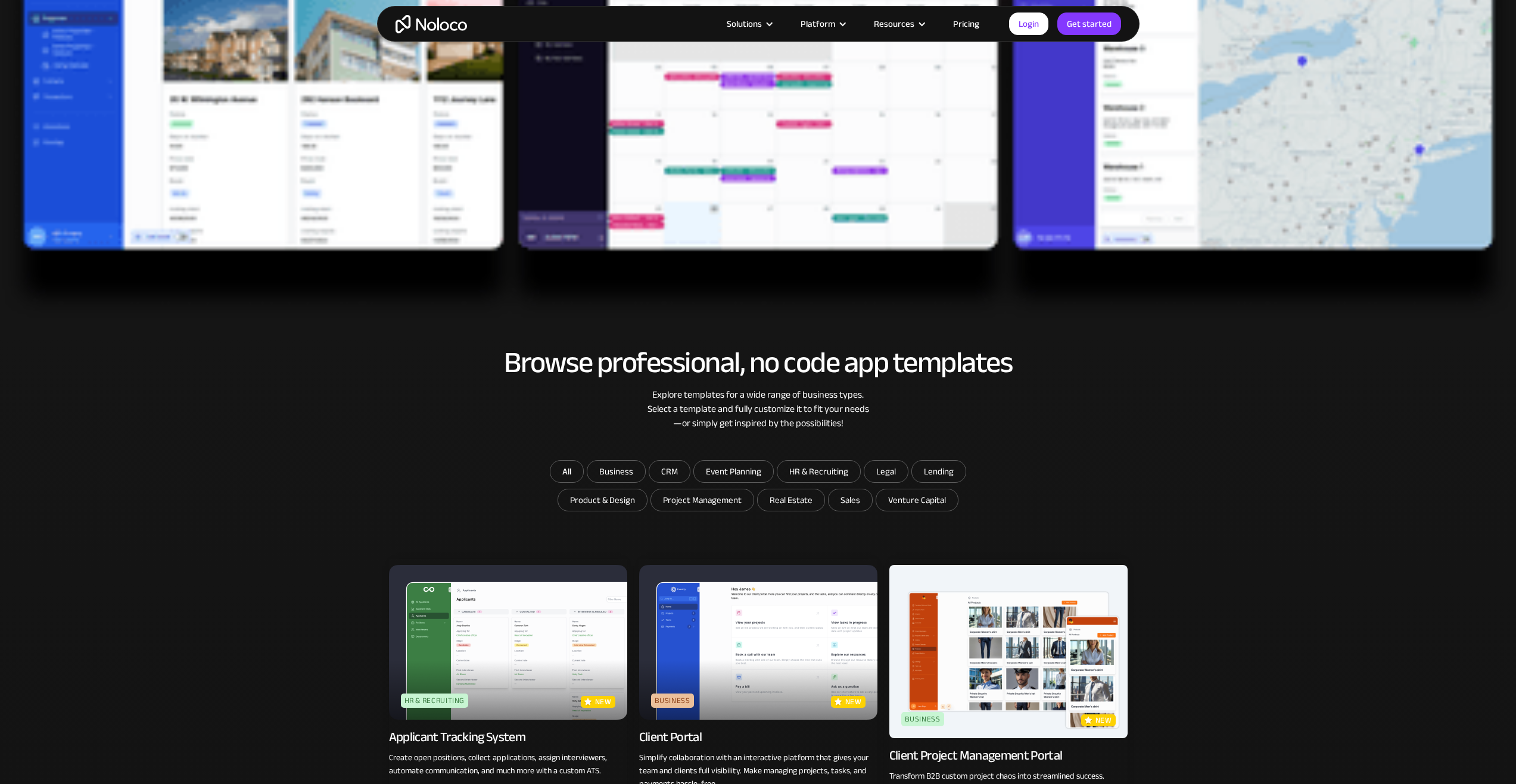
scroll to position [476, 0]
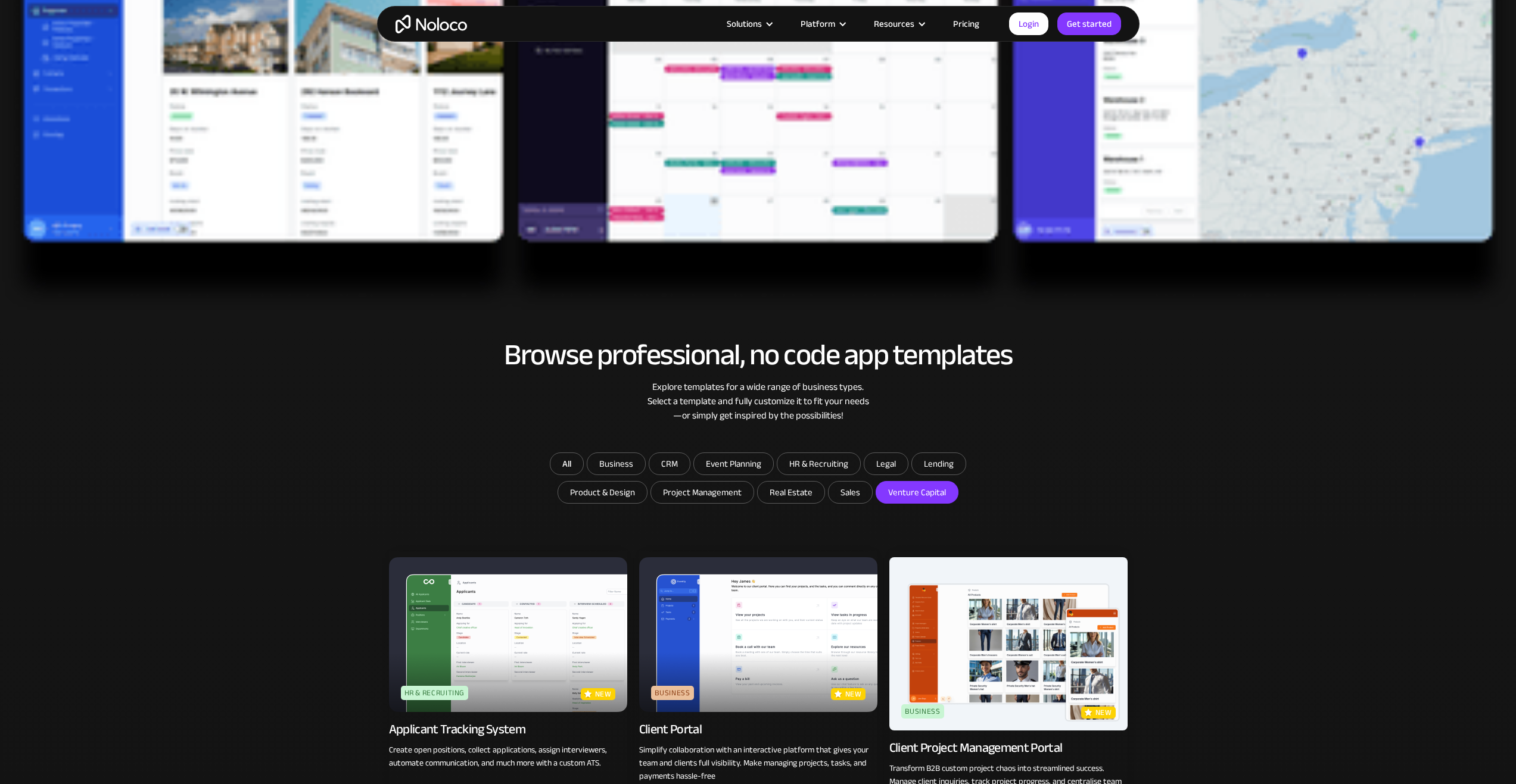
click at [923, 497] on input "Venture Capital" at bounding box center [917, 492] width 81 height 21
checkbox input "true"
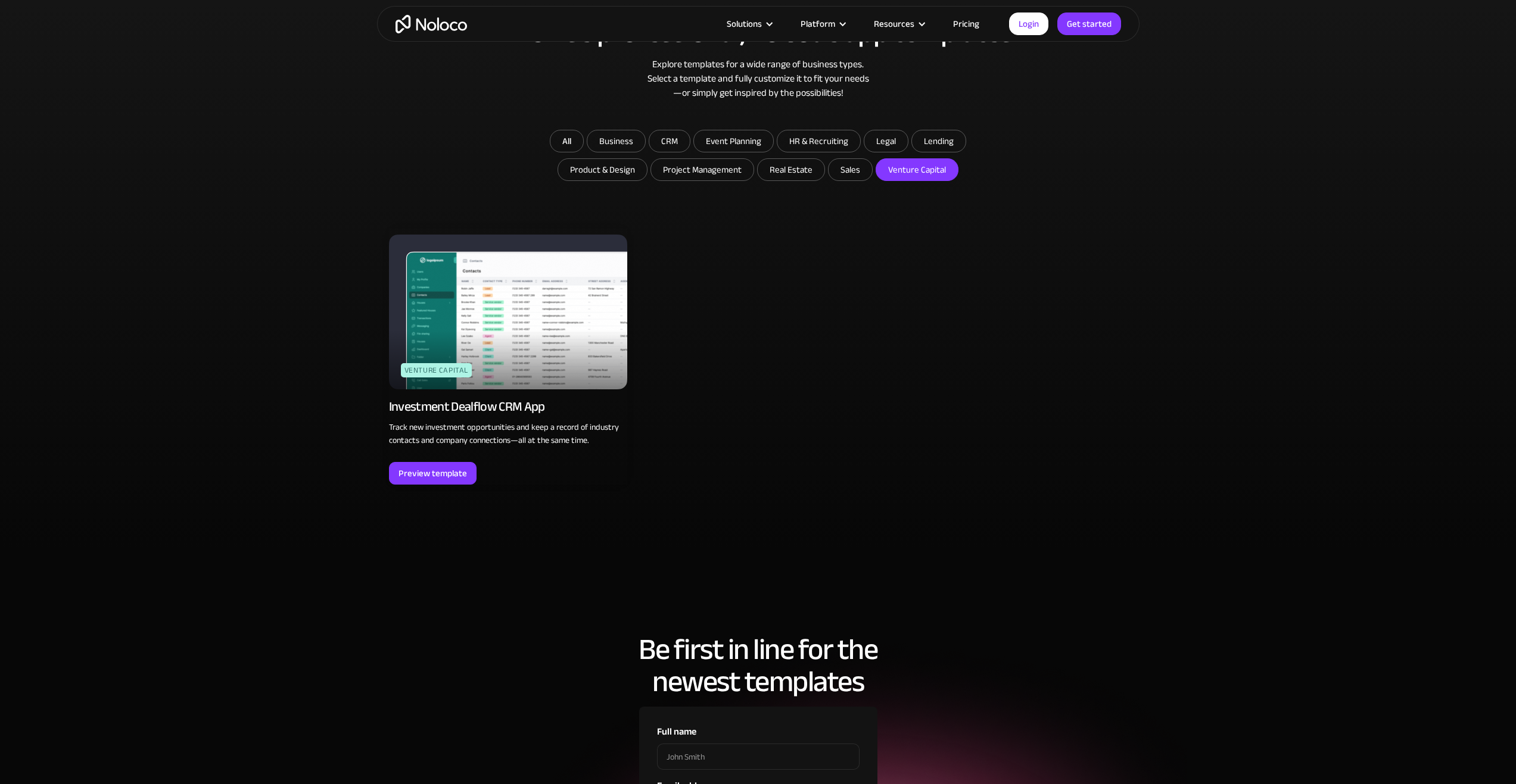
scroll to position [833, 0]
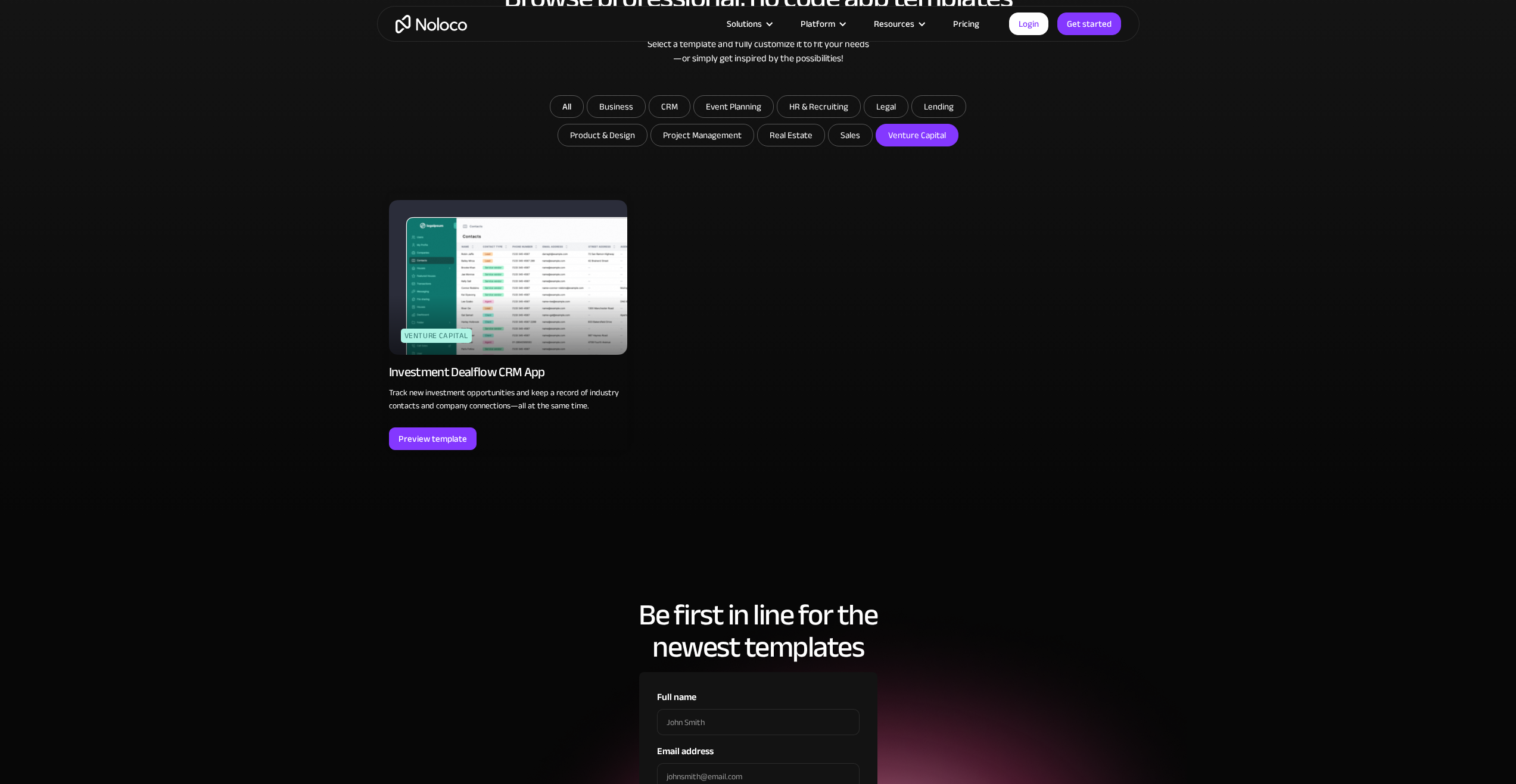
click at [516, 287] on img at bounding box center [508, 278] width 238 height 155
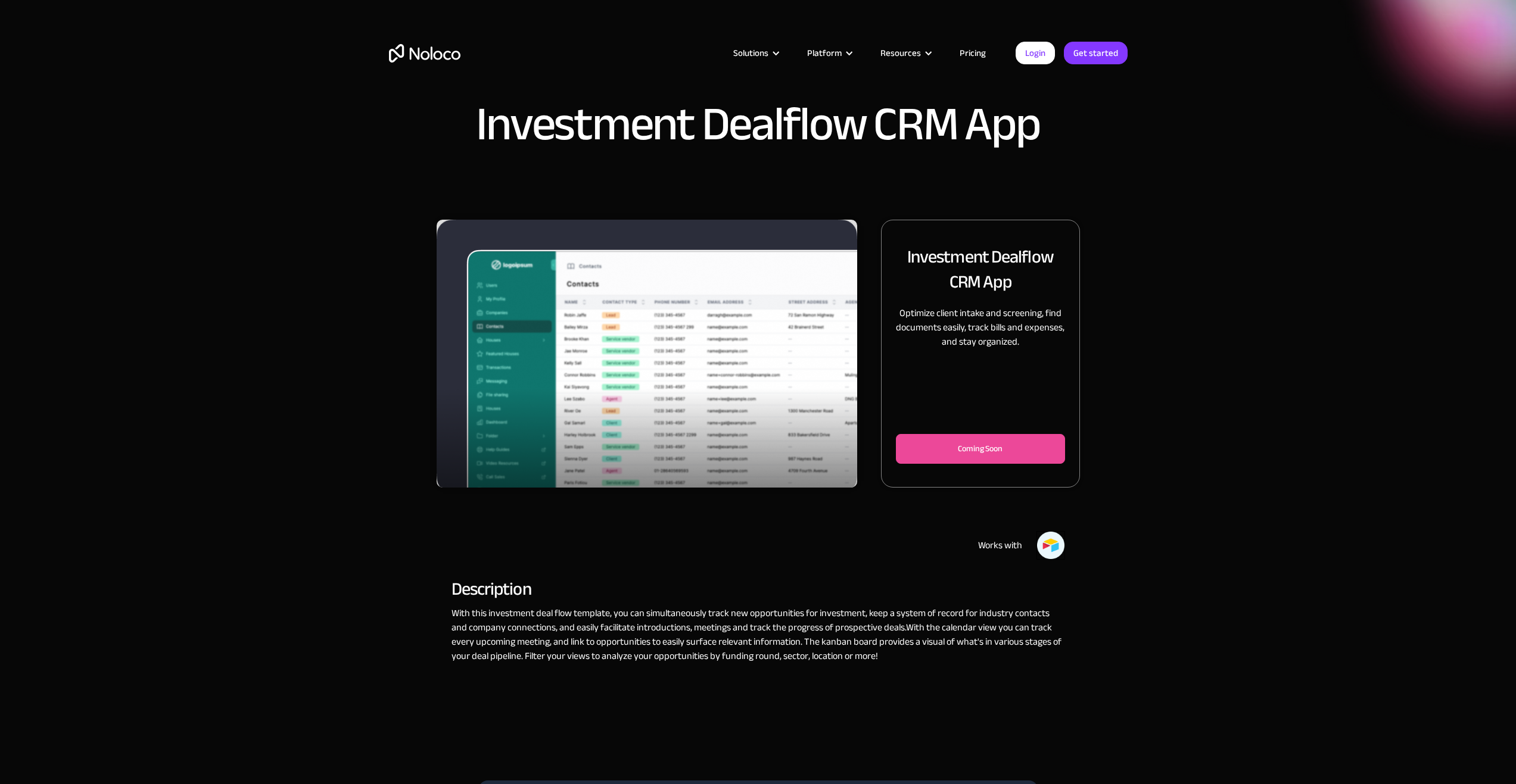
click at [1000, 444] on div "Coming Soon" at bounding box center [980, 448] width 130 height 14
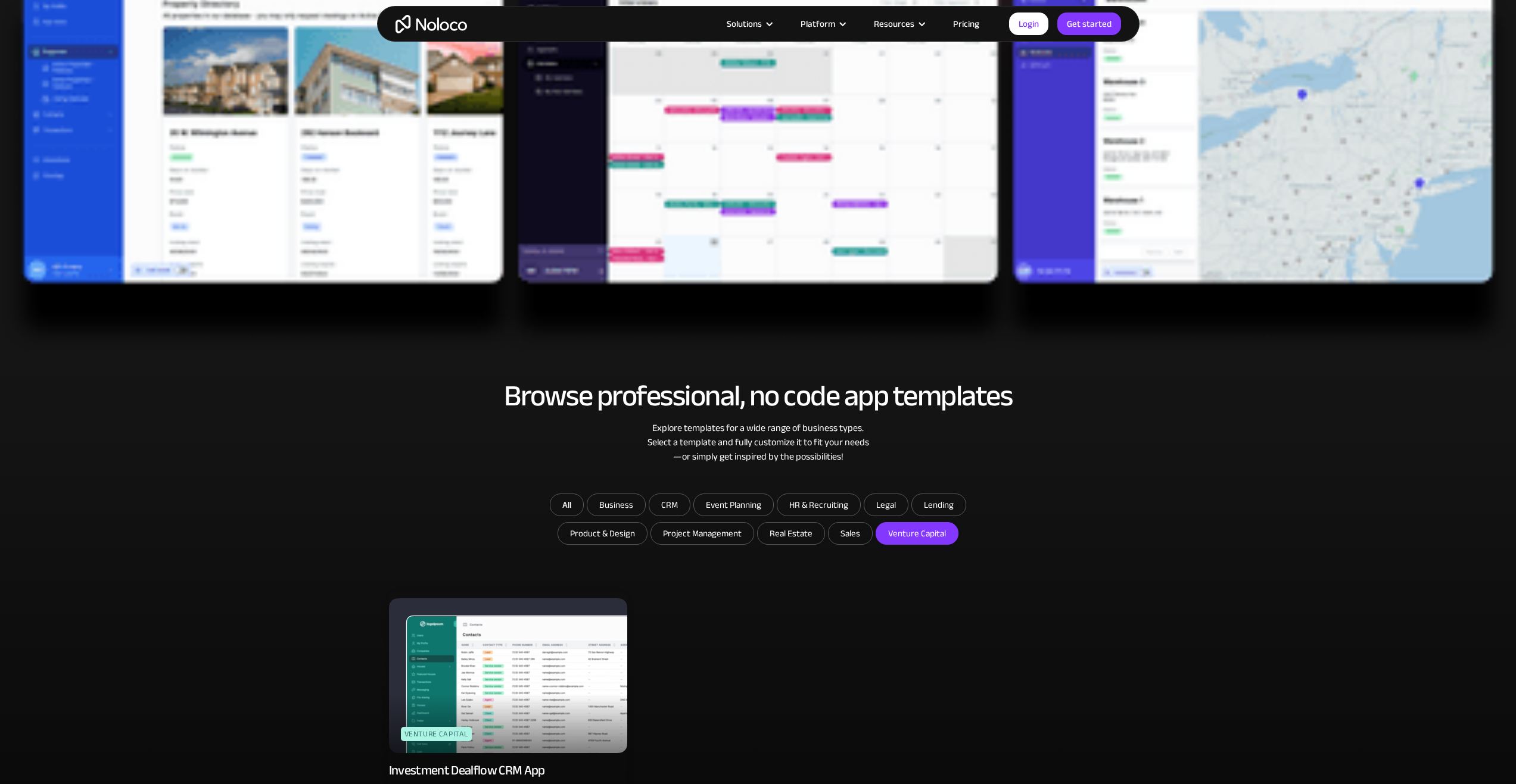
scroll to position [428, 0]
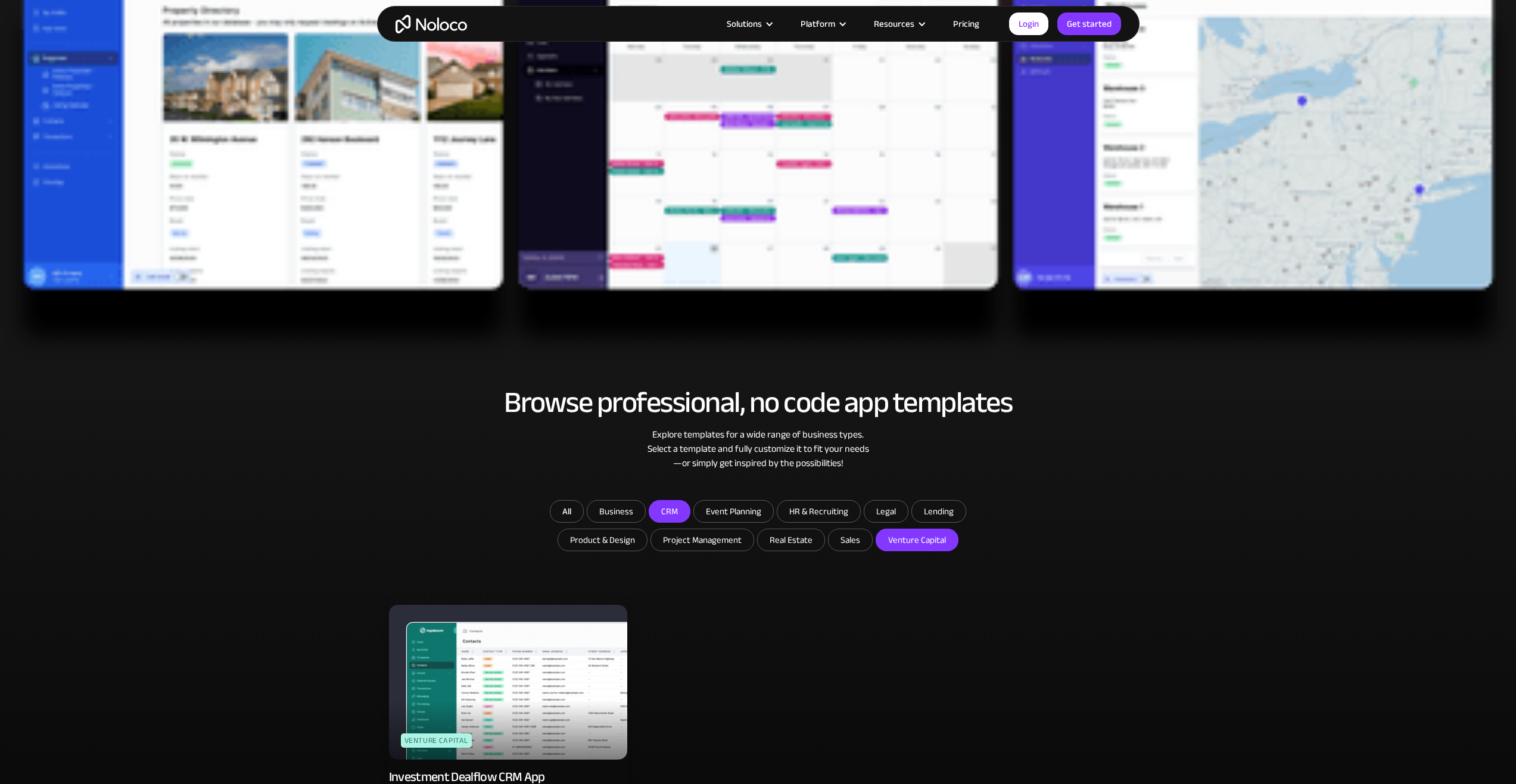
click at [669, 519] on input "CRM" at bounding box center [669, 511] width 41 height 21
checkbox input "true"
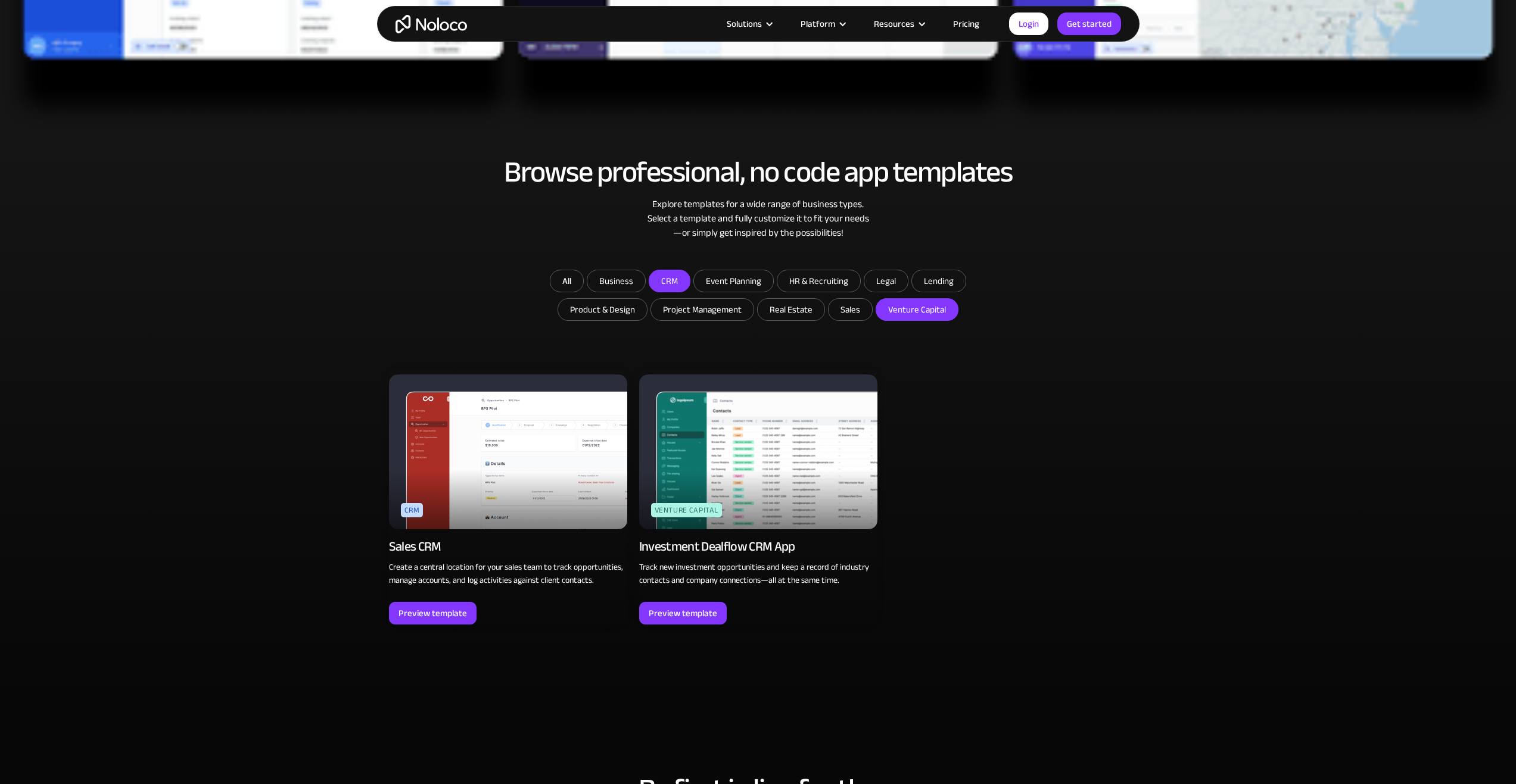
scroll to position [667, 0]
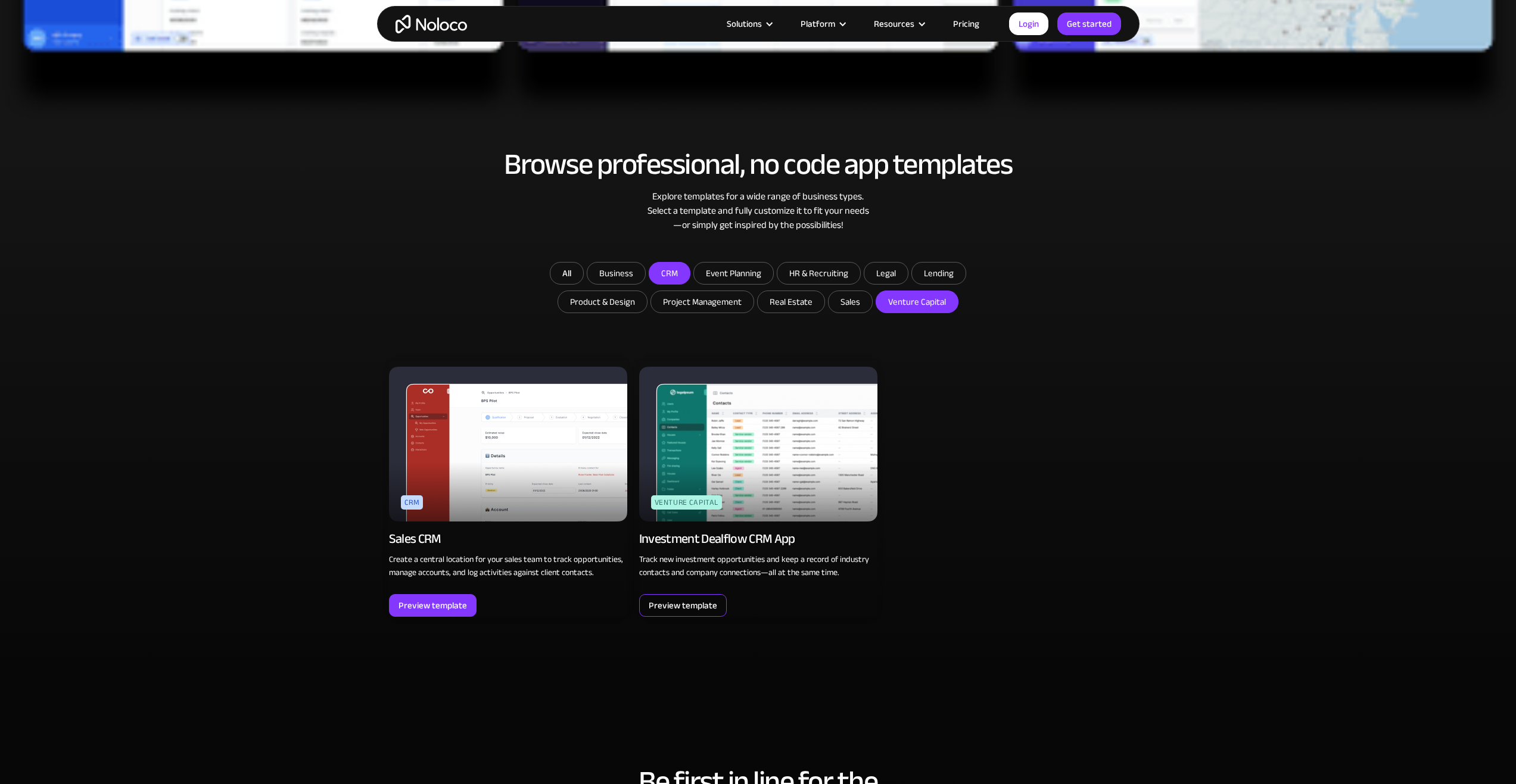
click at [715, 611] on div "Preview template" at bounding box center [683, 605] width 69 height 15
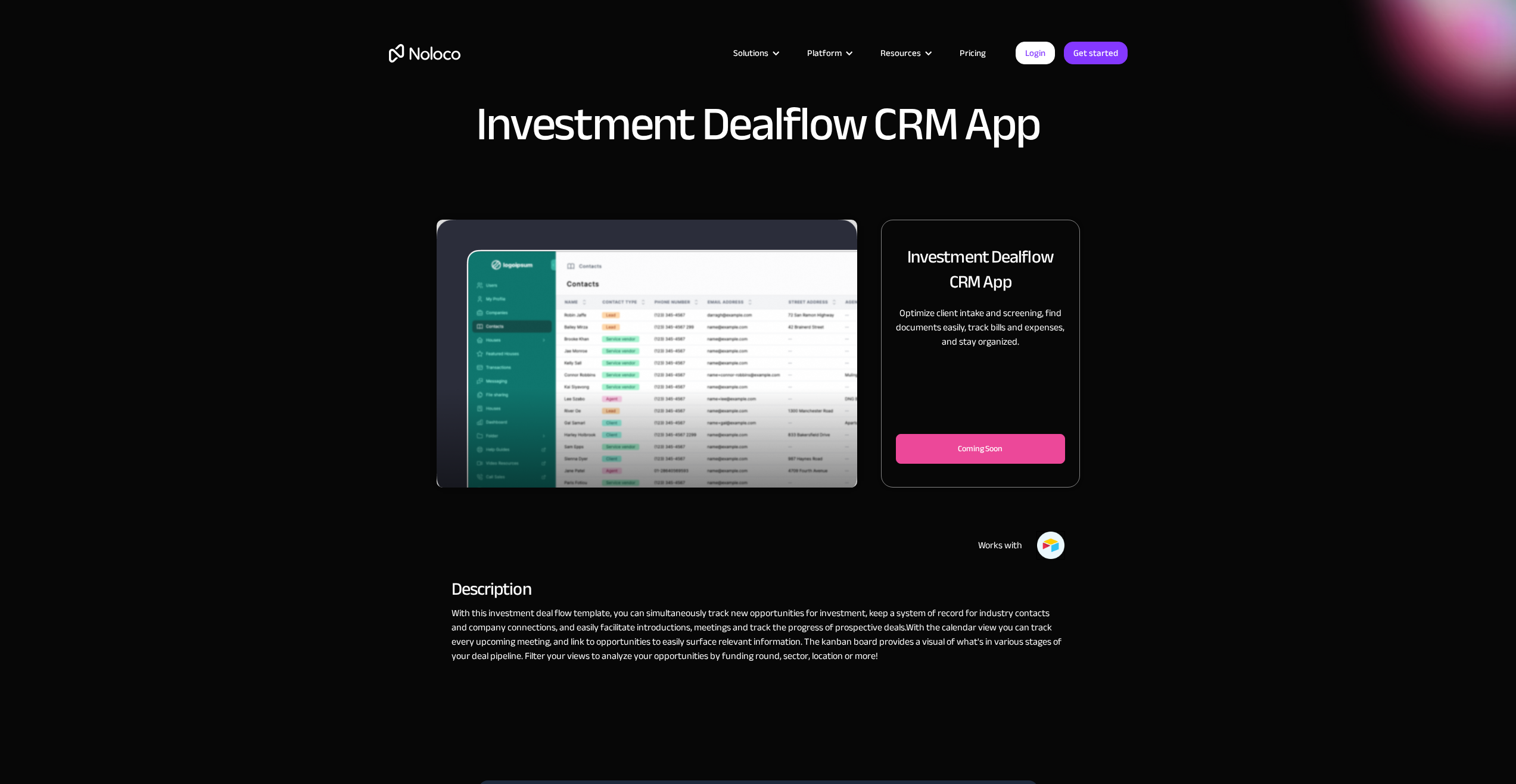
click at [1004, 448] on div "Coming Soon" at bounding box center [980, 448] width 130 height 14
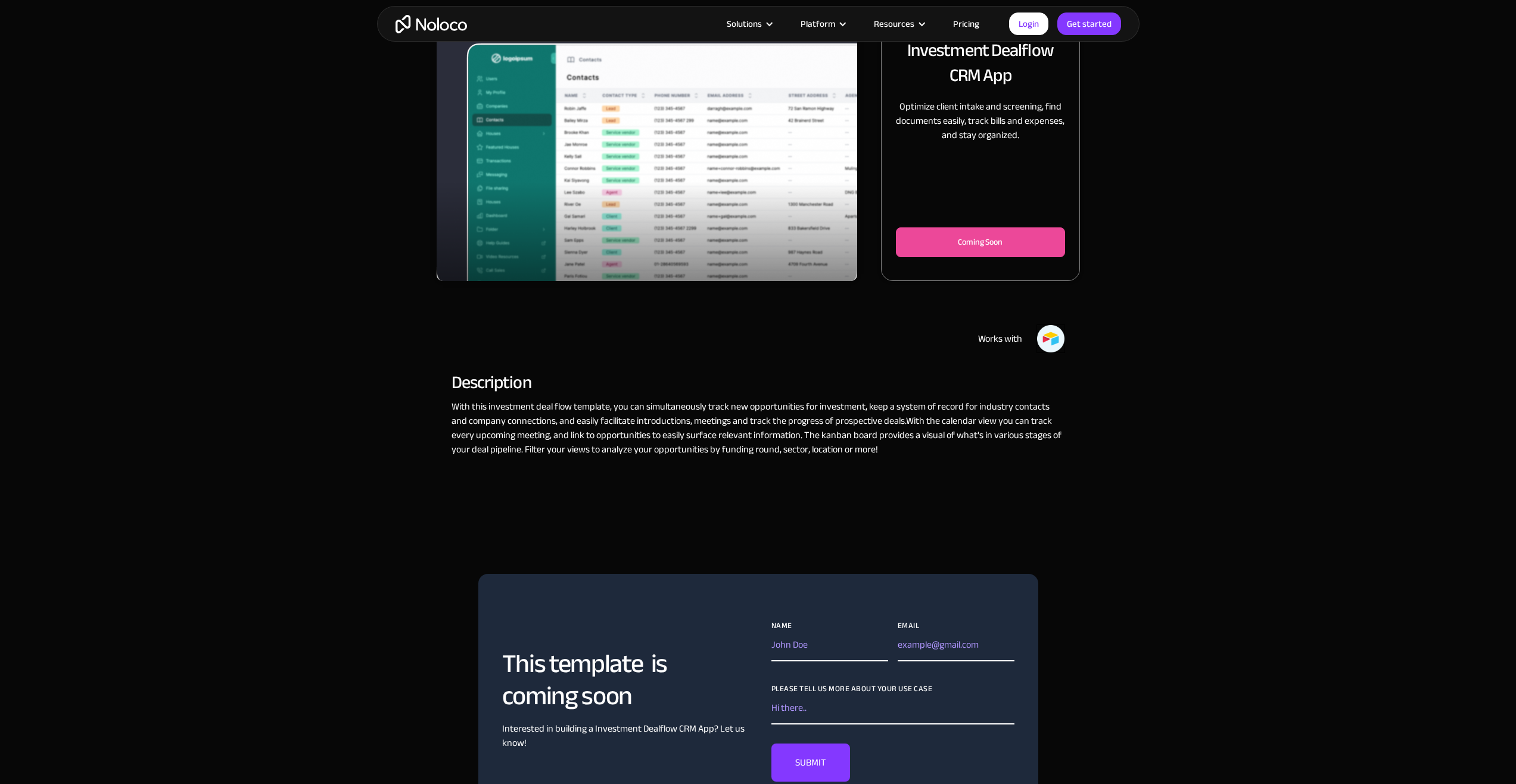
scroll to position [298, 0]
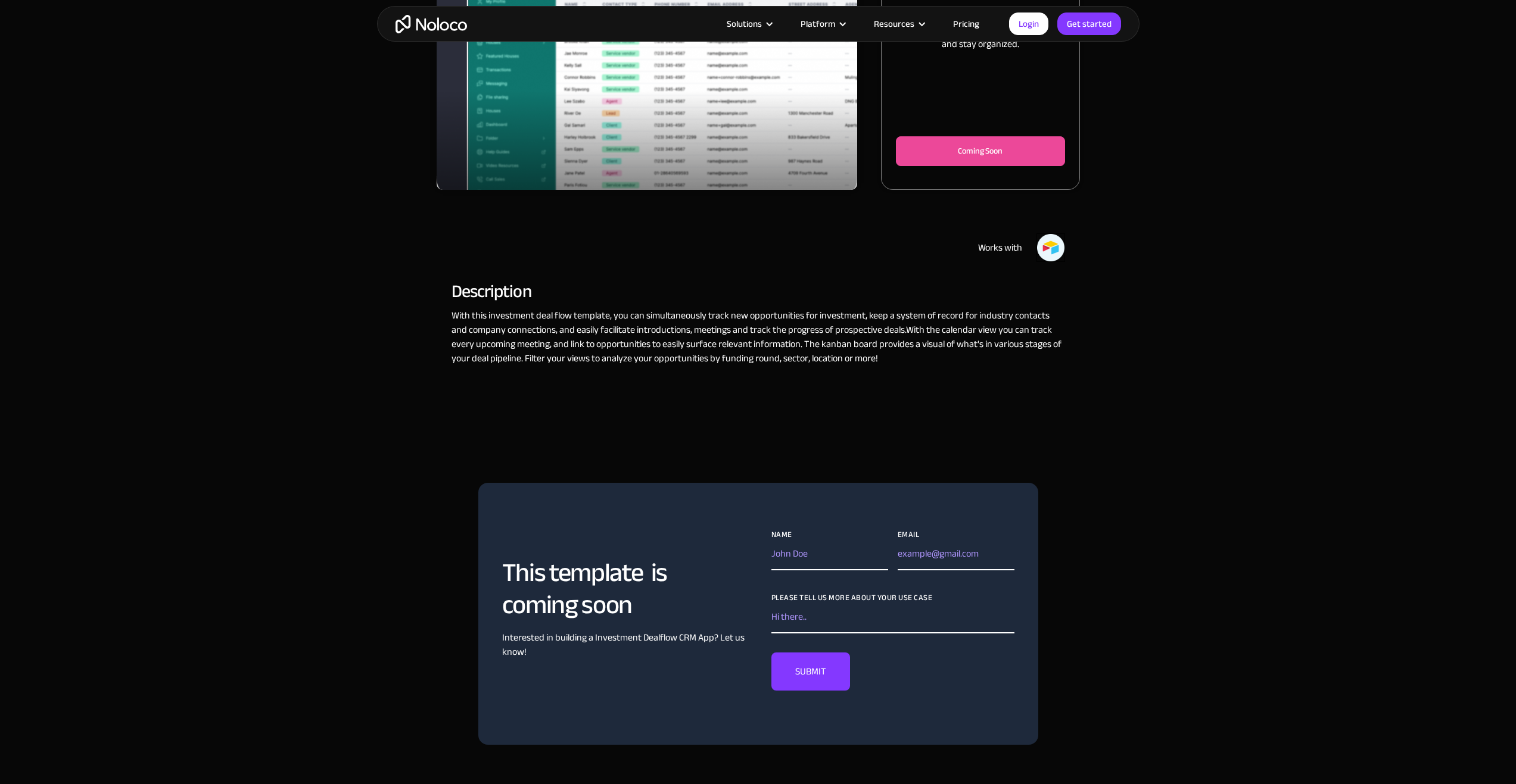
drag, startPoint x: 940, startPoint y: 467, endPoint x: 848, endPoint y: 457, distance: 92.5
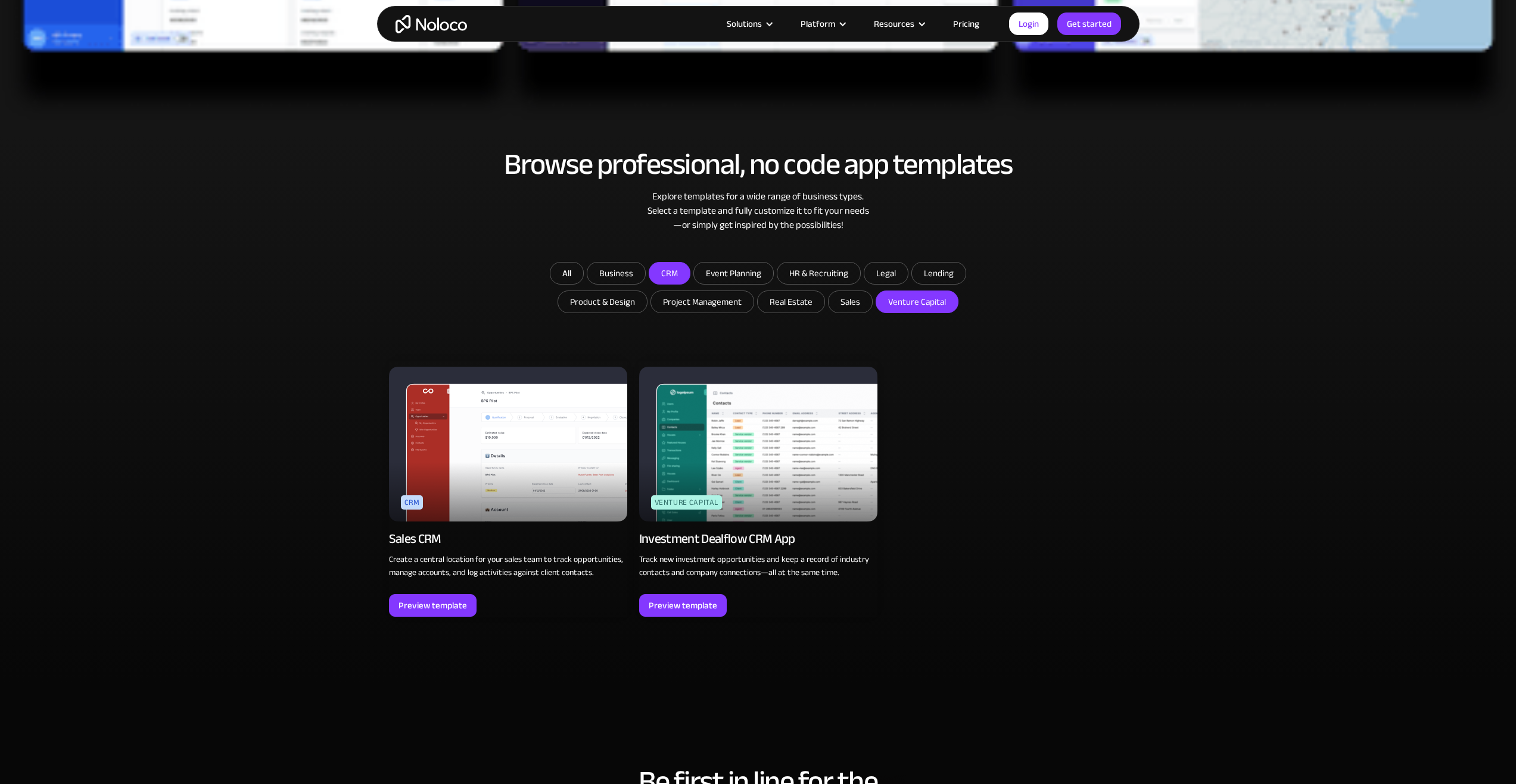
click at [427, 592] on link "CRM new Sales CRM Create a central location for your sales team to track opport…" at bounding box center [508, 489] width 238 height 256
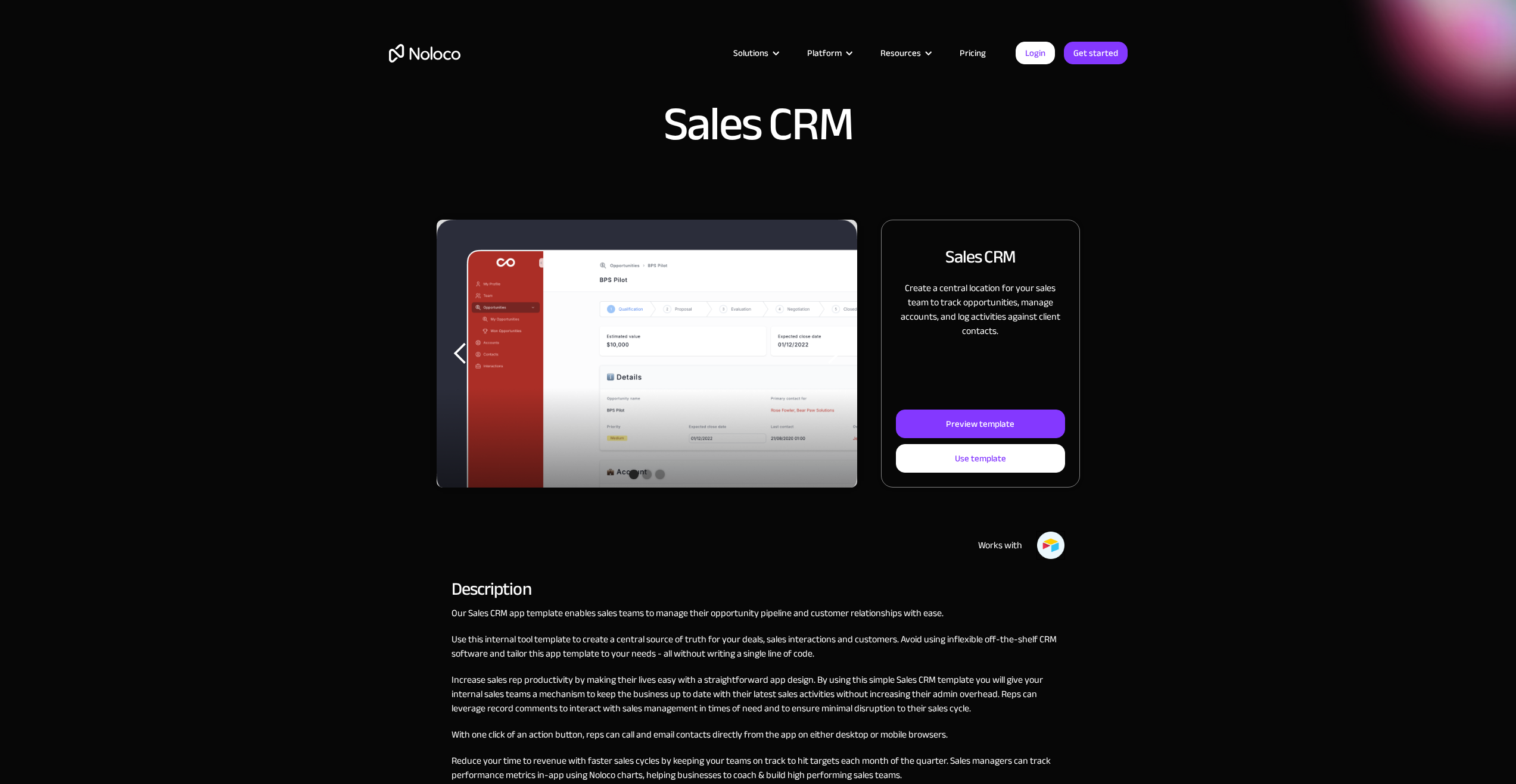
drag, startPoint x: 638, startPoint y: 506, endPoint x: 613, endPoint y: 509, distance: 25.2
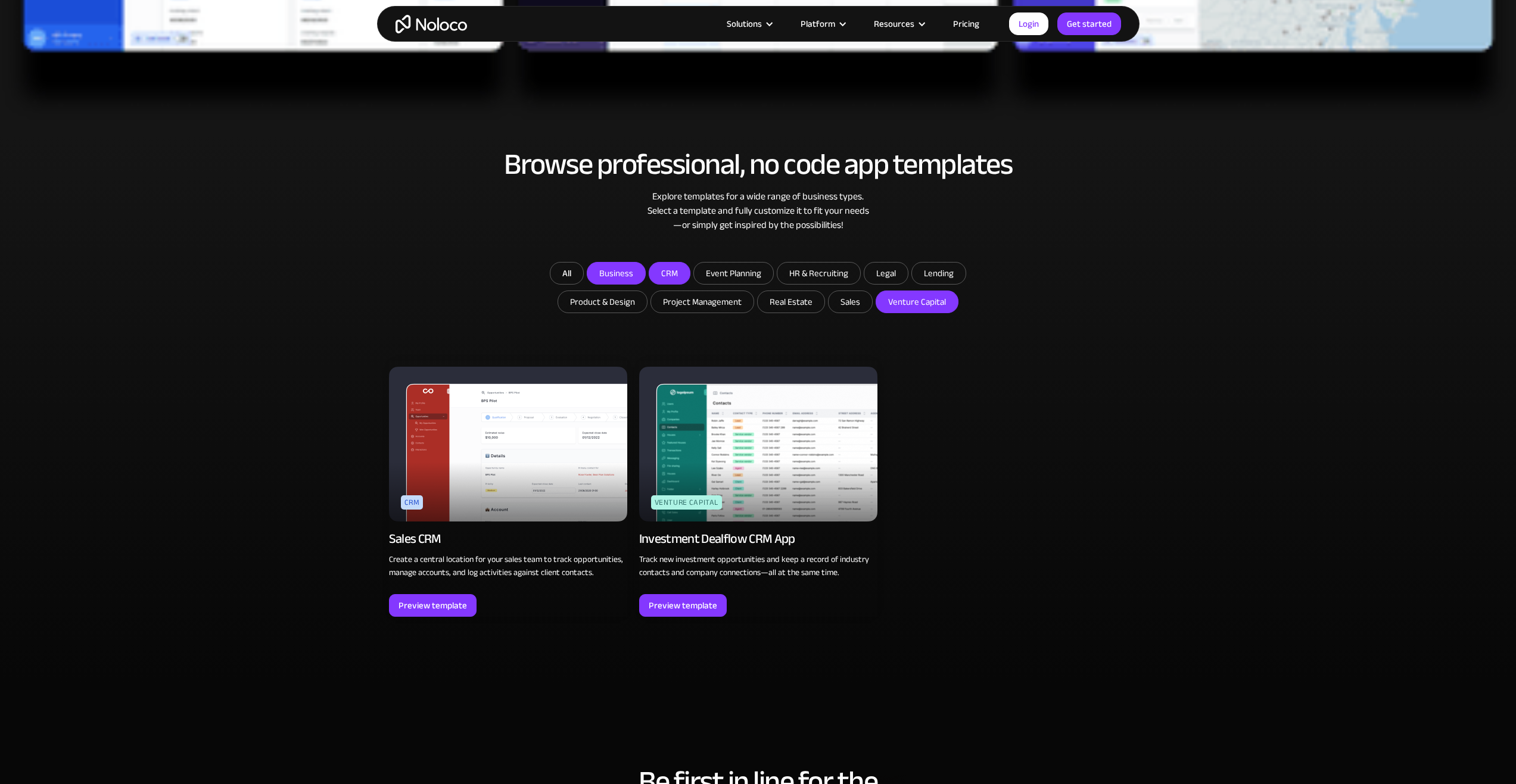
click at [607, 276] on input "Business" at bounding box center [616, 273] width 58 height 21
checkbox input "true"
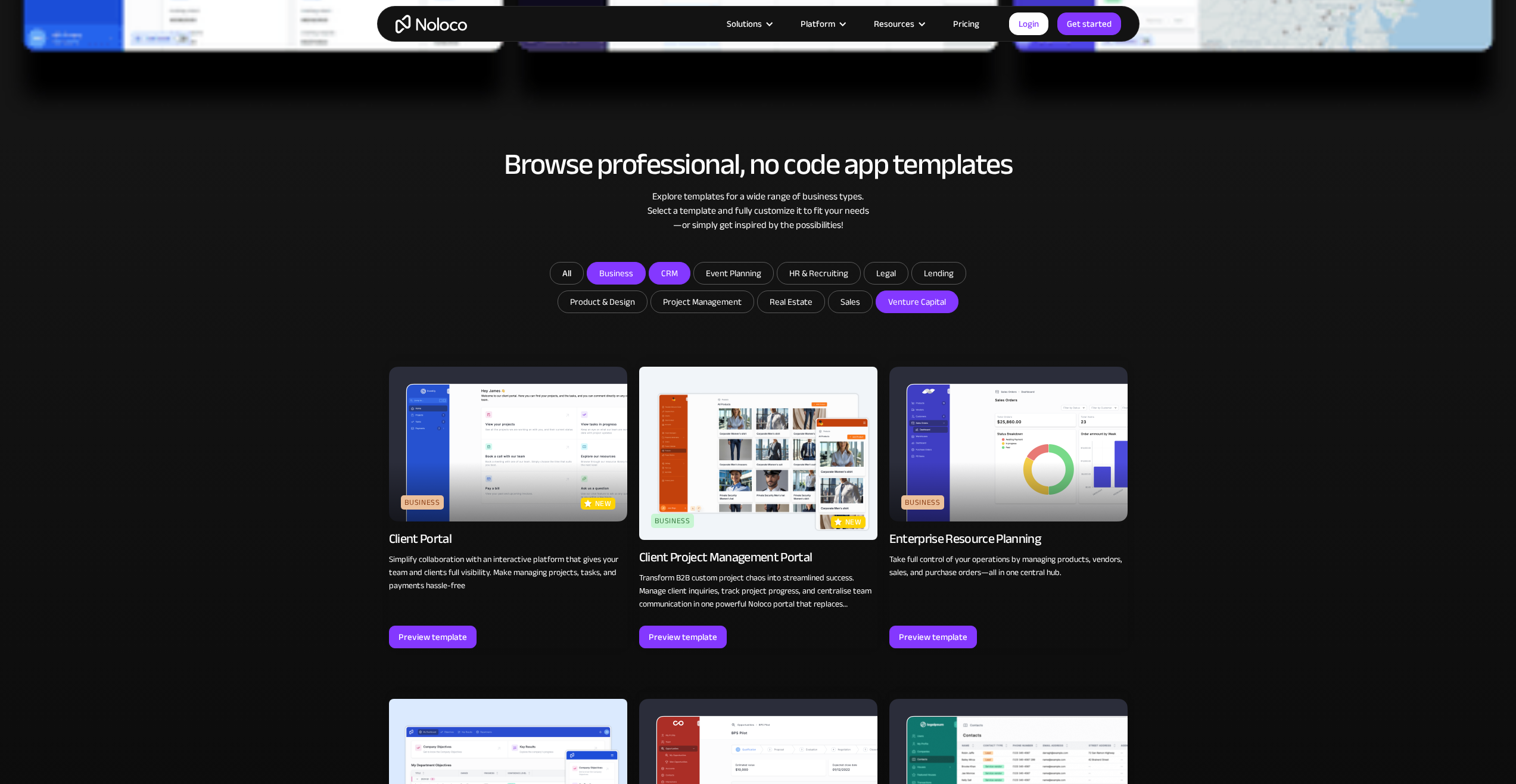
click at [491, 484] on img at bounding box center [508, 444] width 238 height 155
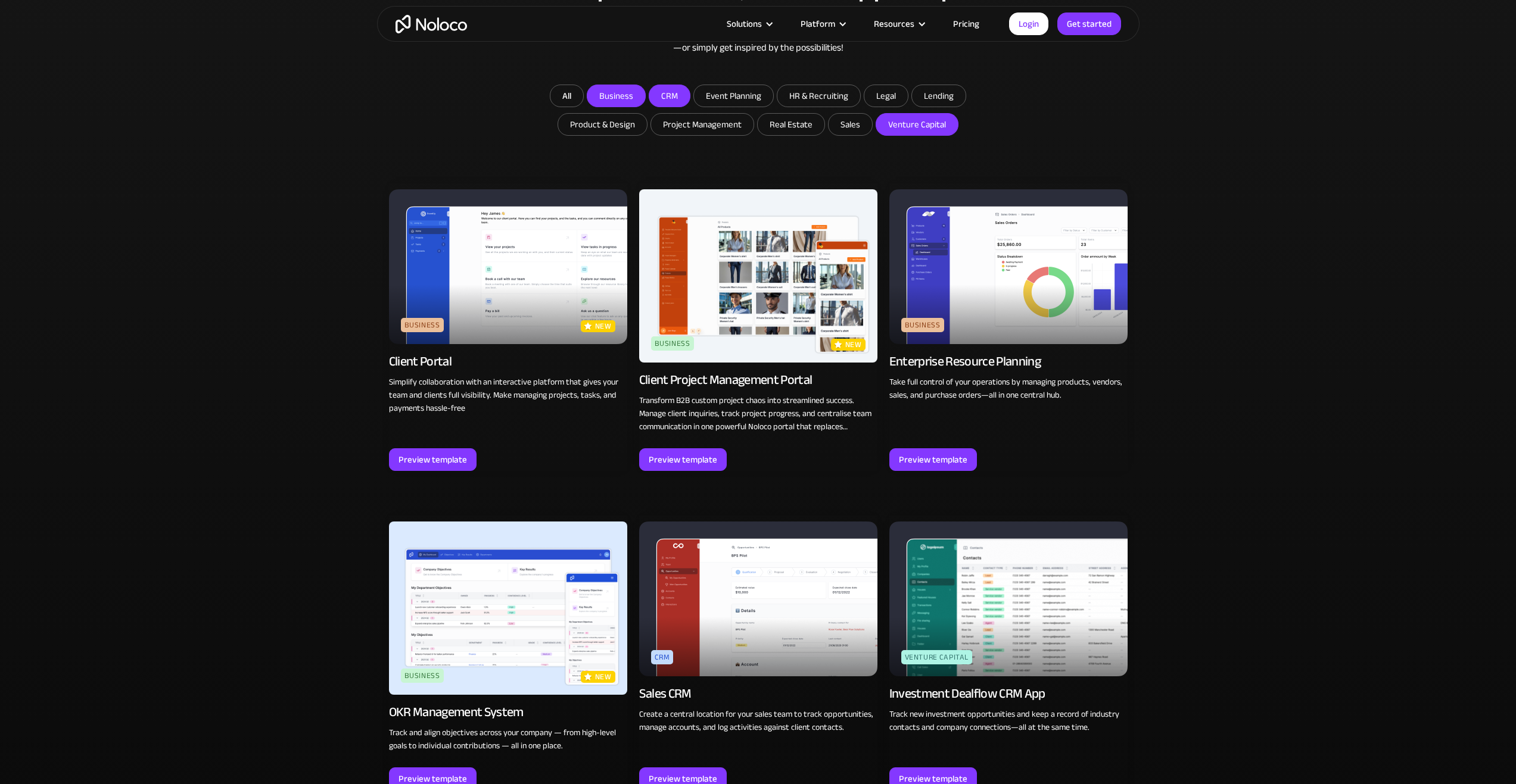
scroll to position [845, 0]
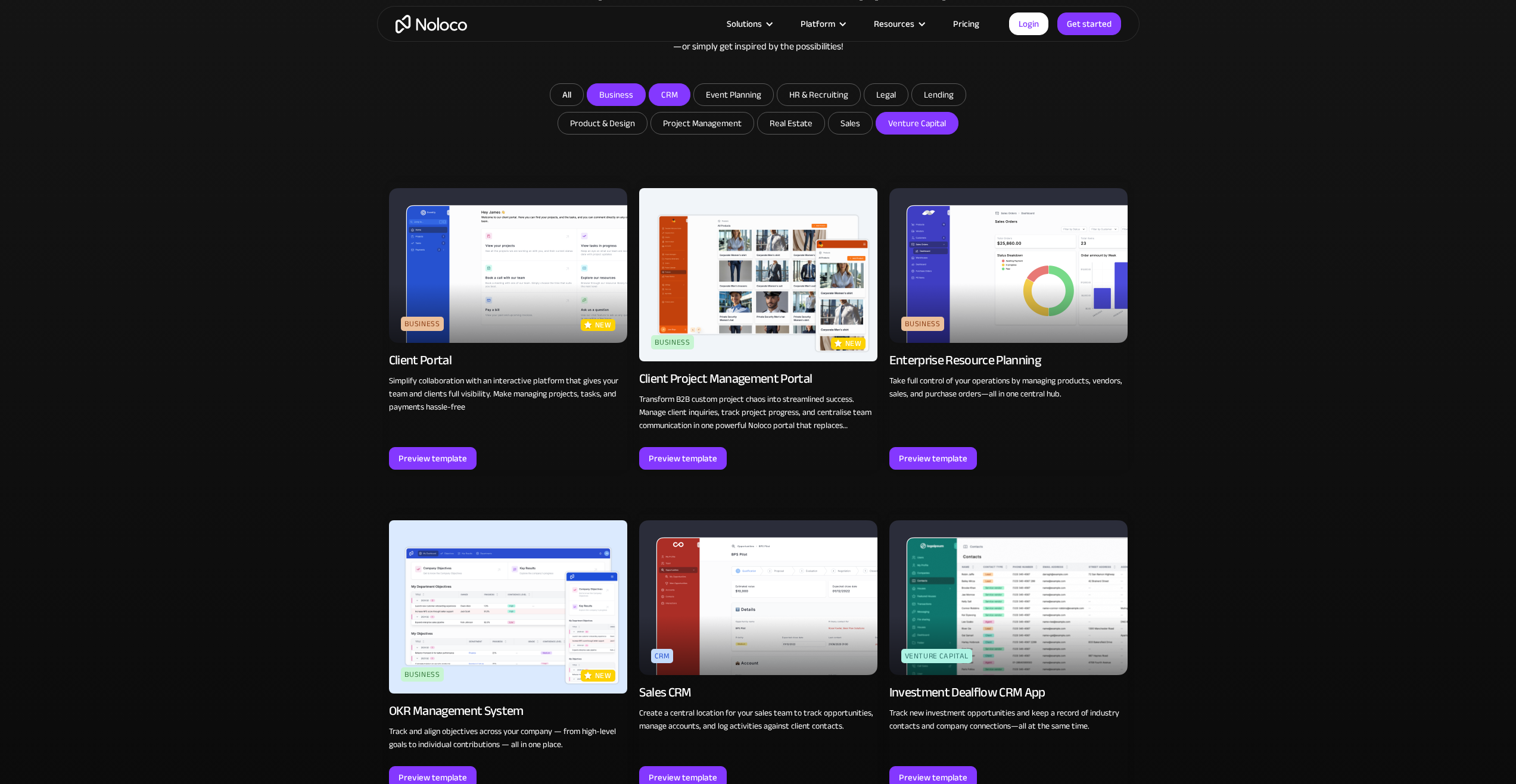
click at [927, 115] on input "Venture Capital" at bounding box center [917, 123] width 81 height 21
click at [912, 124] on input "Venture Capital" at bounding box center [917, 123] width 81 height 21
checkbox input "true"
click at [640, 94] on input "Business" at bounding box center [616, 95] width 58 height 21
checkbox input "false"
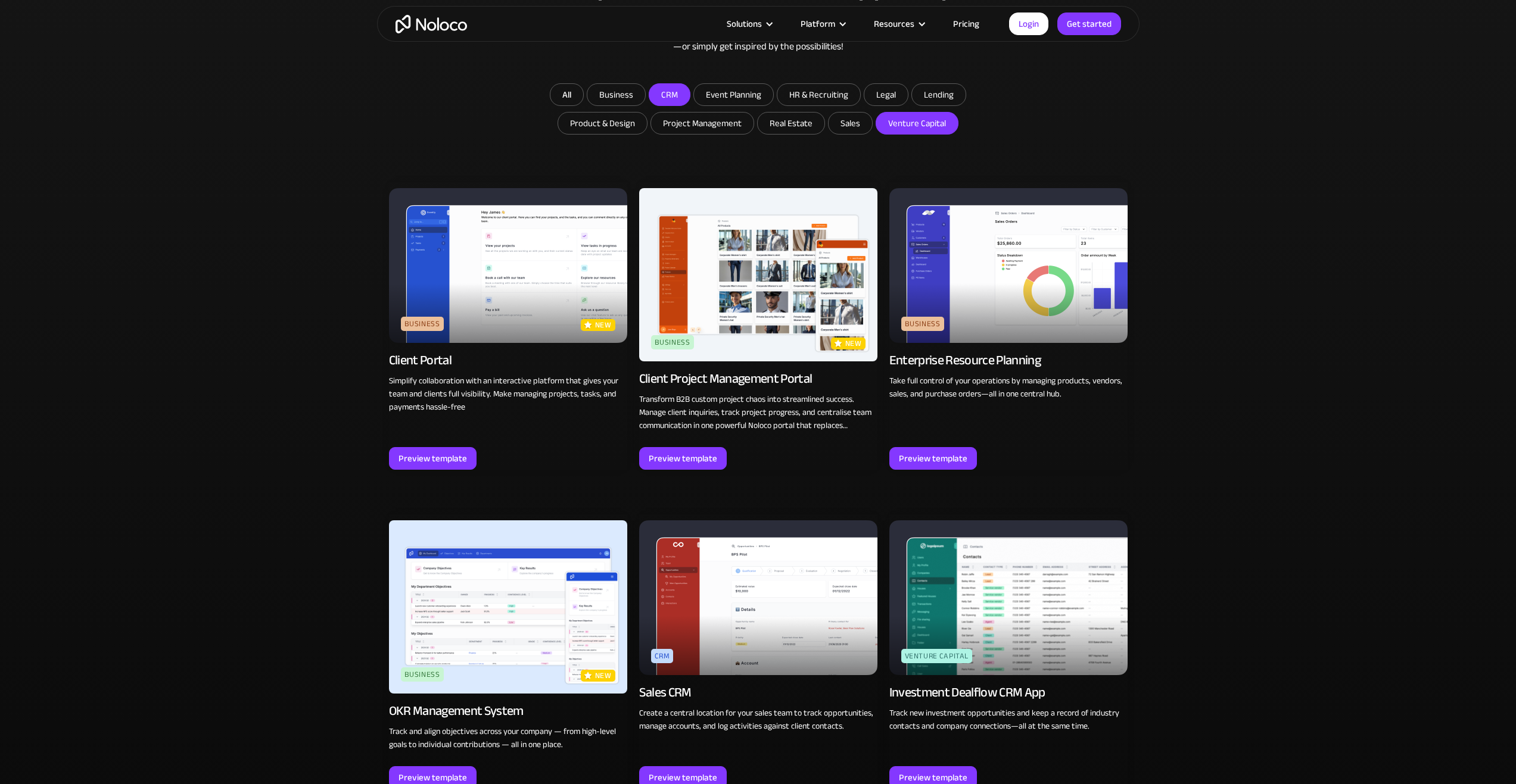
click at [663, 91] on input "CRM" at bounding box center [669, 95] width 41 height 21
checkbox input "false"
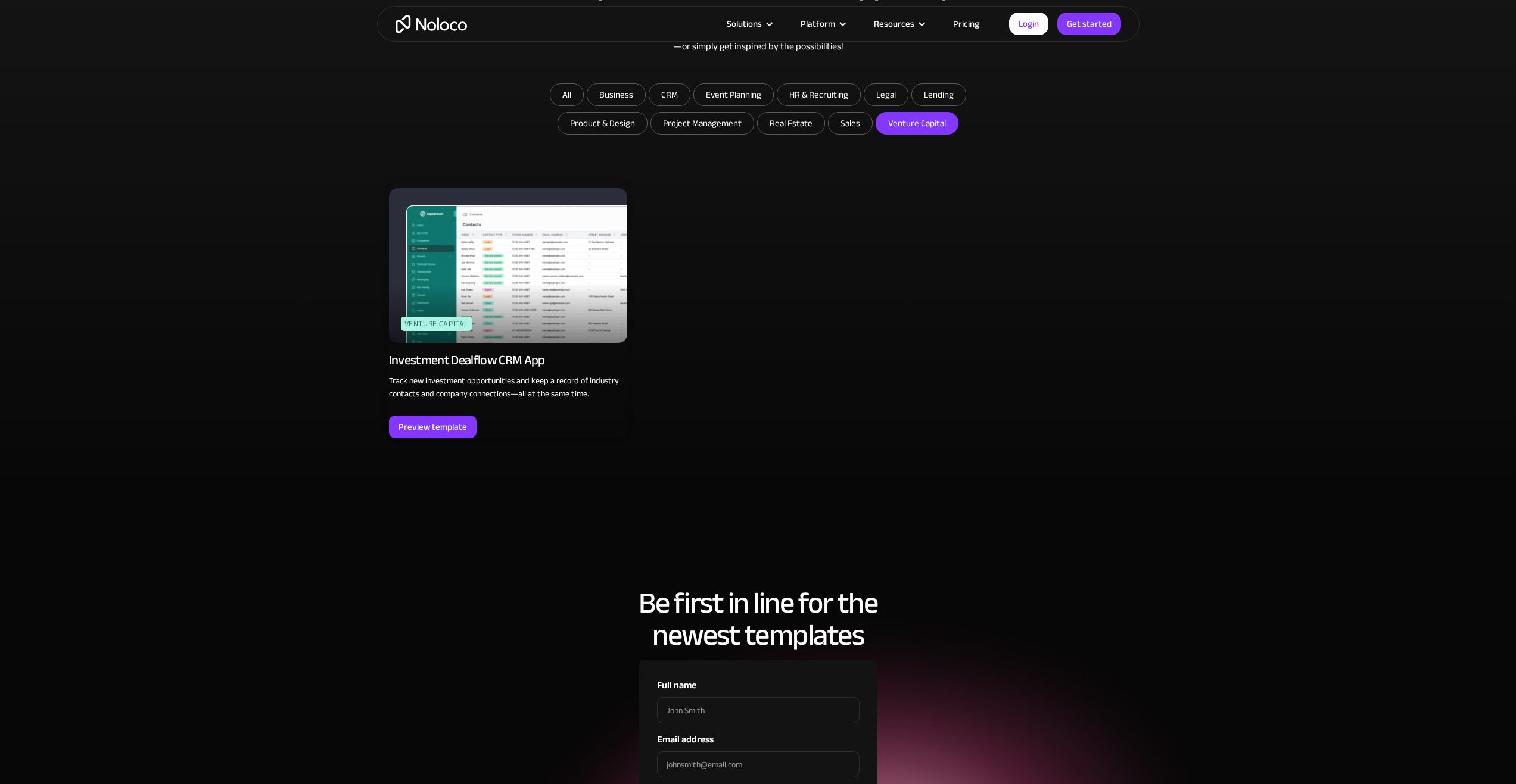
click at [929, 122] on input "Venture Capital" at bounding box center [917, 123] width 81 height 21
checkbox input "false"
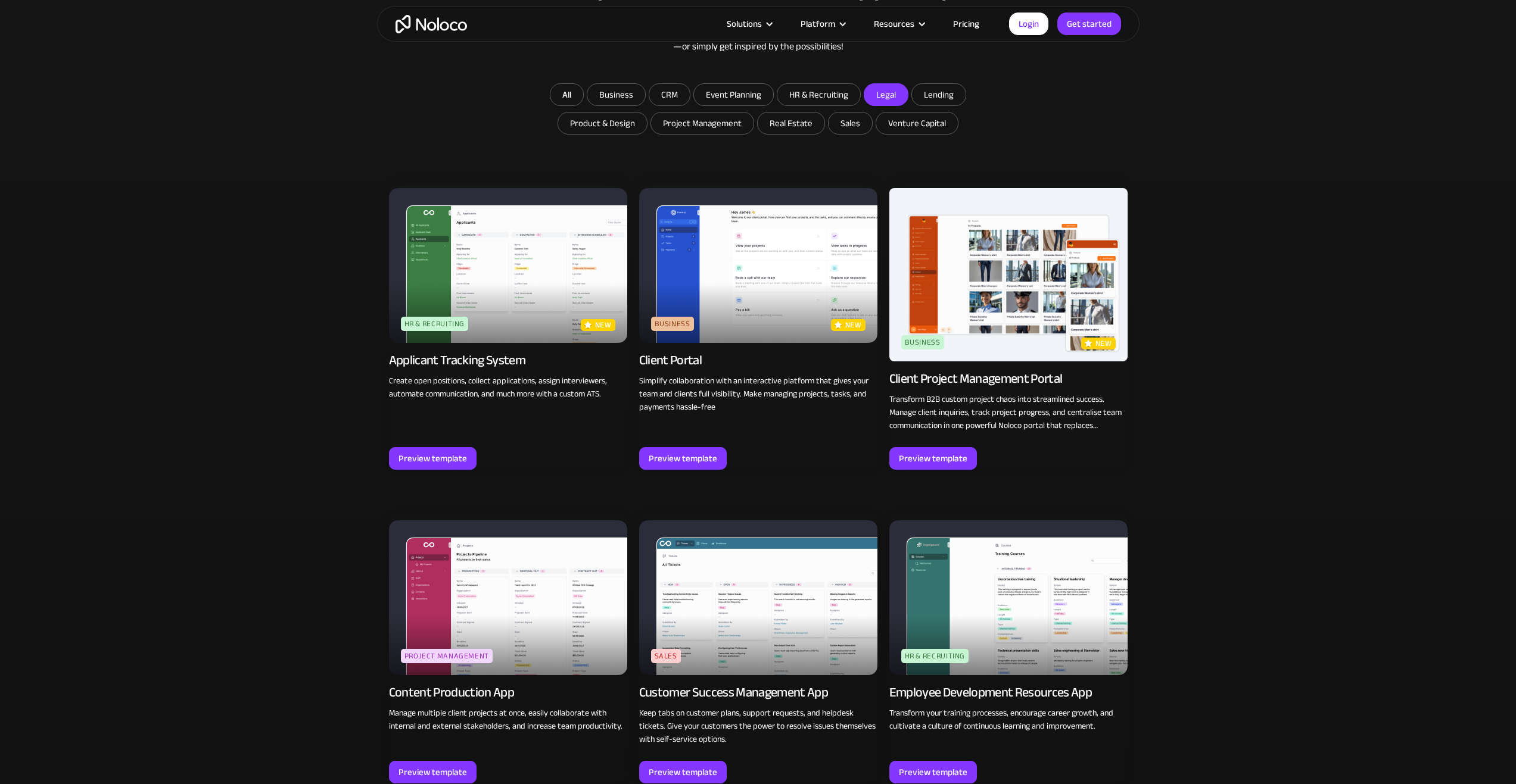
click at [878, 96] on input "Legal" at bounding box center [886, 95] width 43 height 21
checkbox input "true"
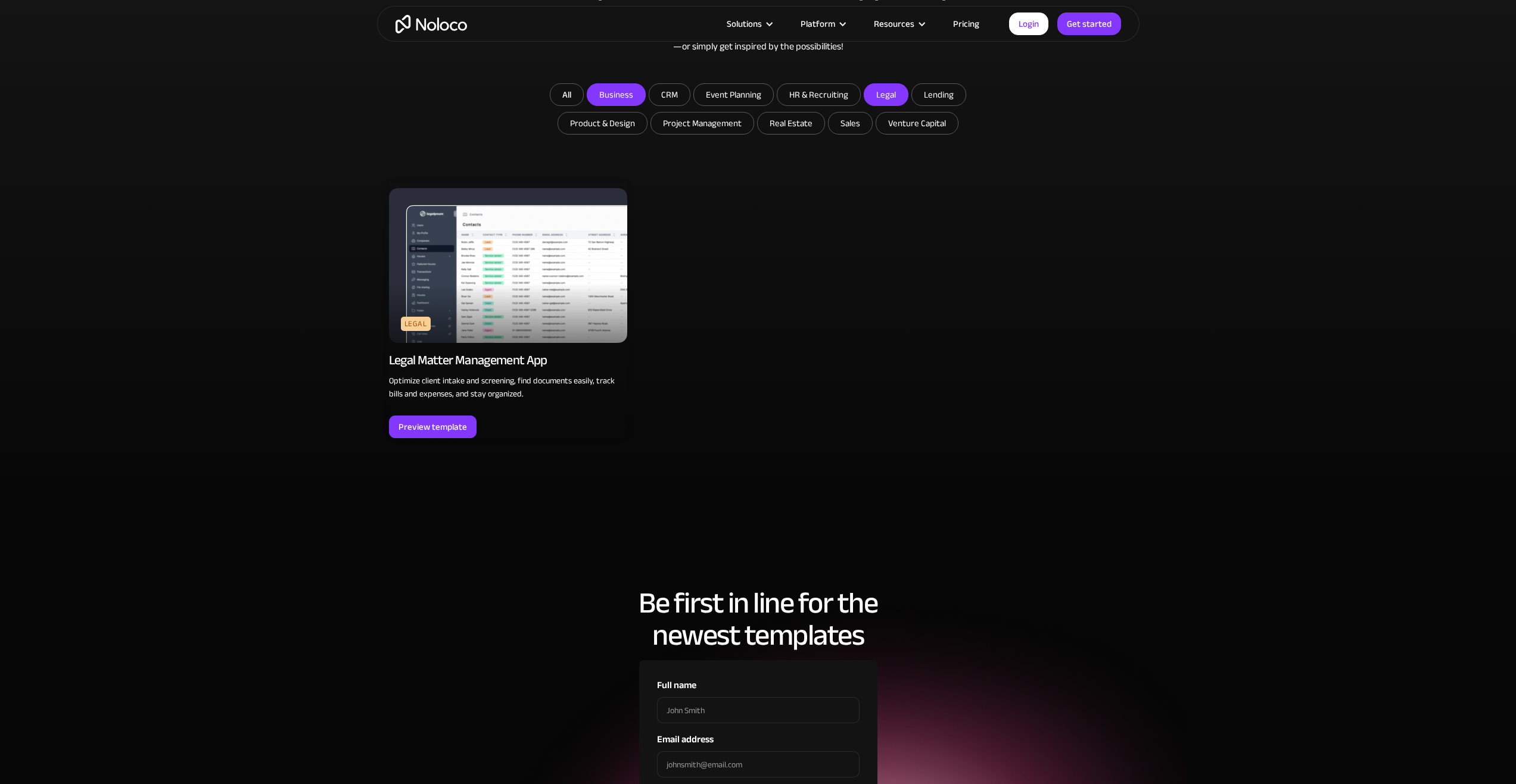
click at [639, 100] on input "Business" at bounding box center [616, 95] width 58 height 21
checkbox input "true"
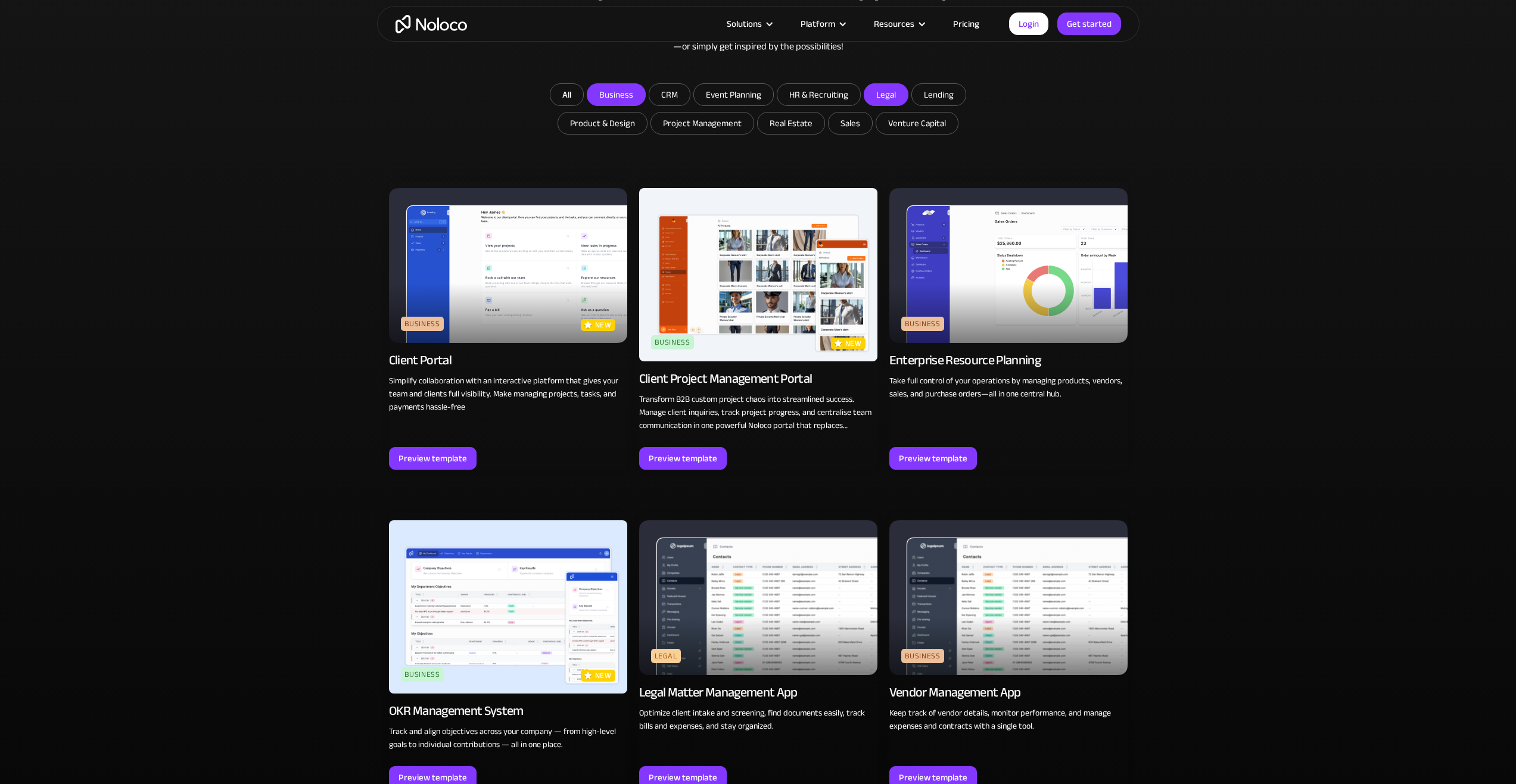
click at [878, 96] on input "Legal" at bounding box center [886, 95] width 43 height 21
checkbox input "false"
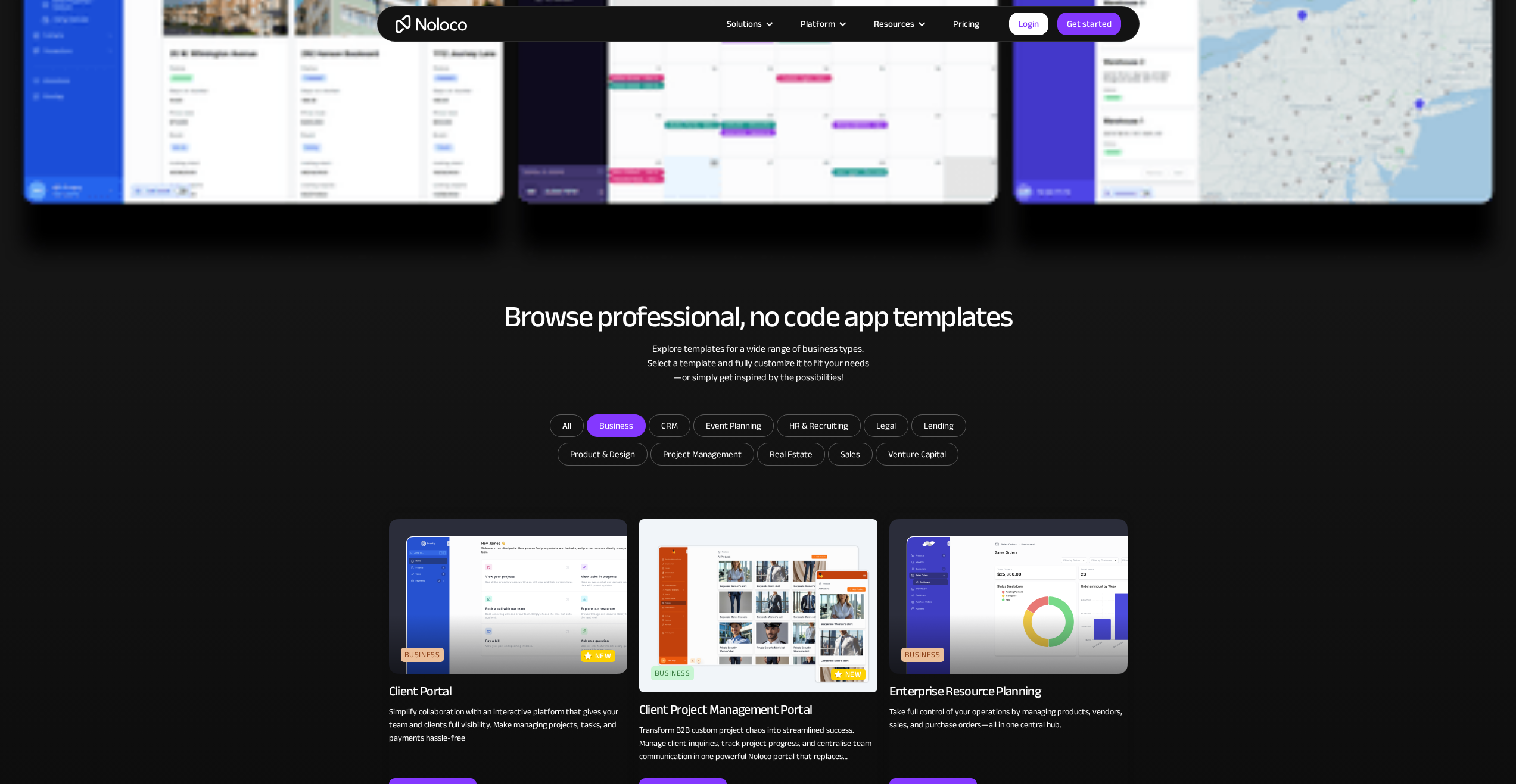
scroll to position [548, 0]
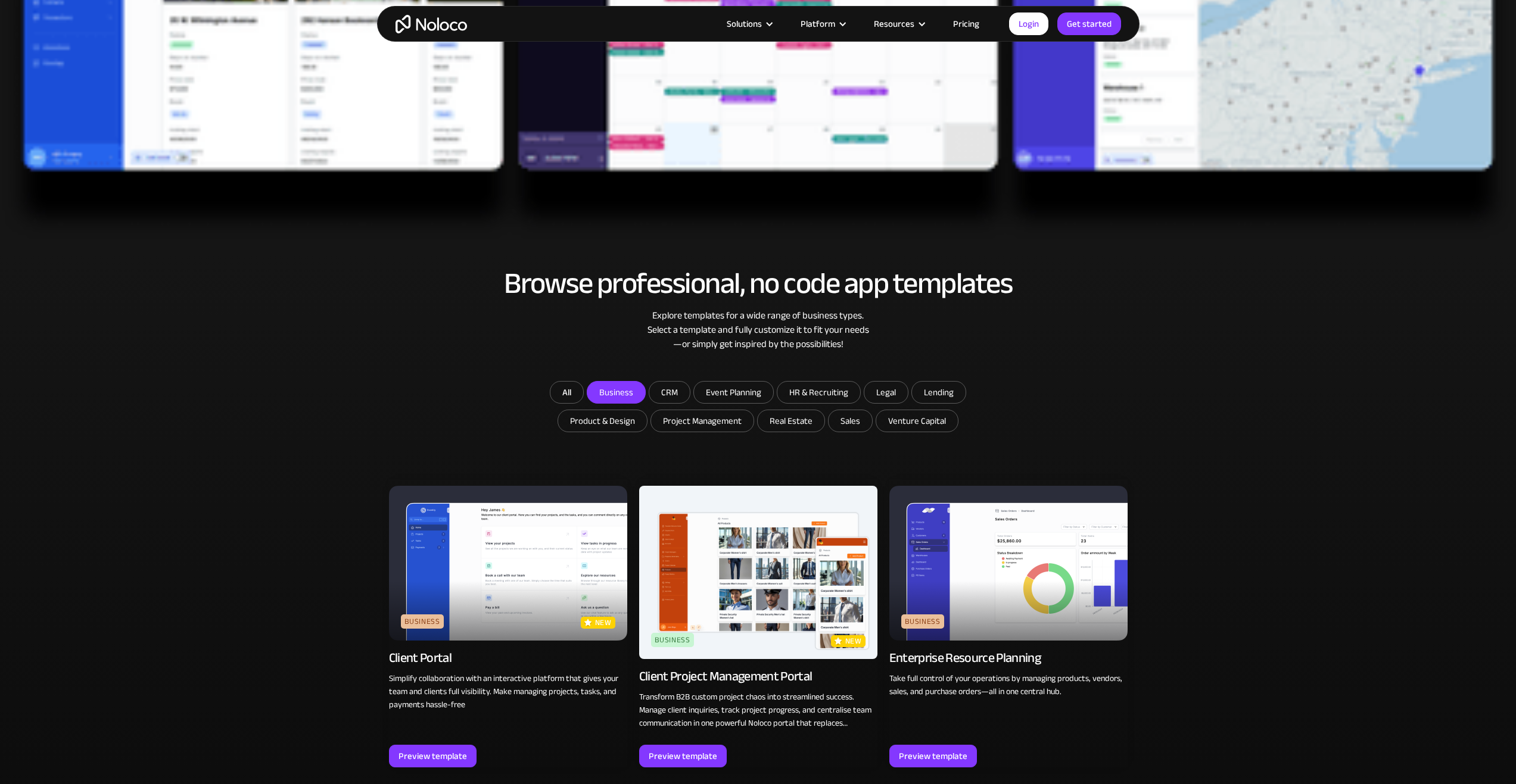
click at [605, 398] on input "Business" at bounding box center [616, 392] width 58 height 21
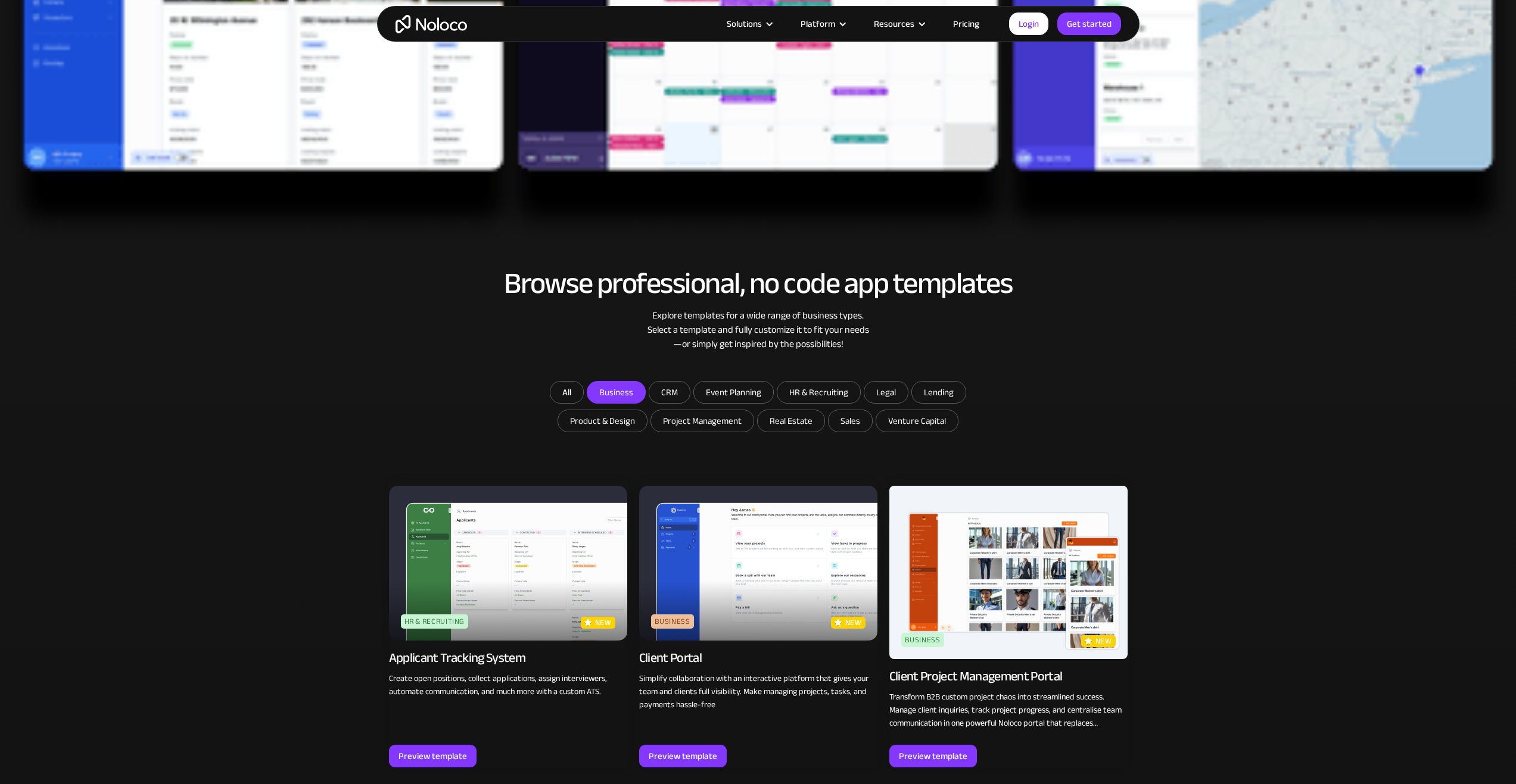
click at [638, 392] on input "Business" at bounding box center [616, 392] width 58 height 21
checkbox input "true"
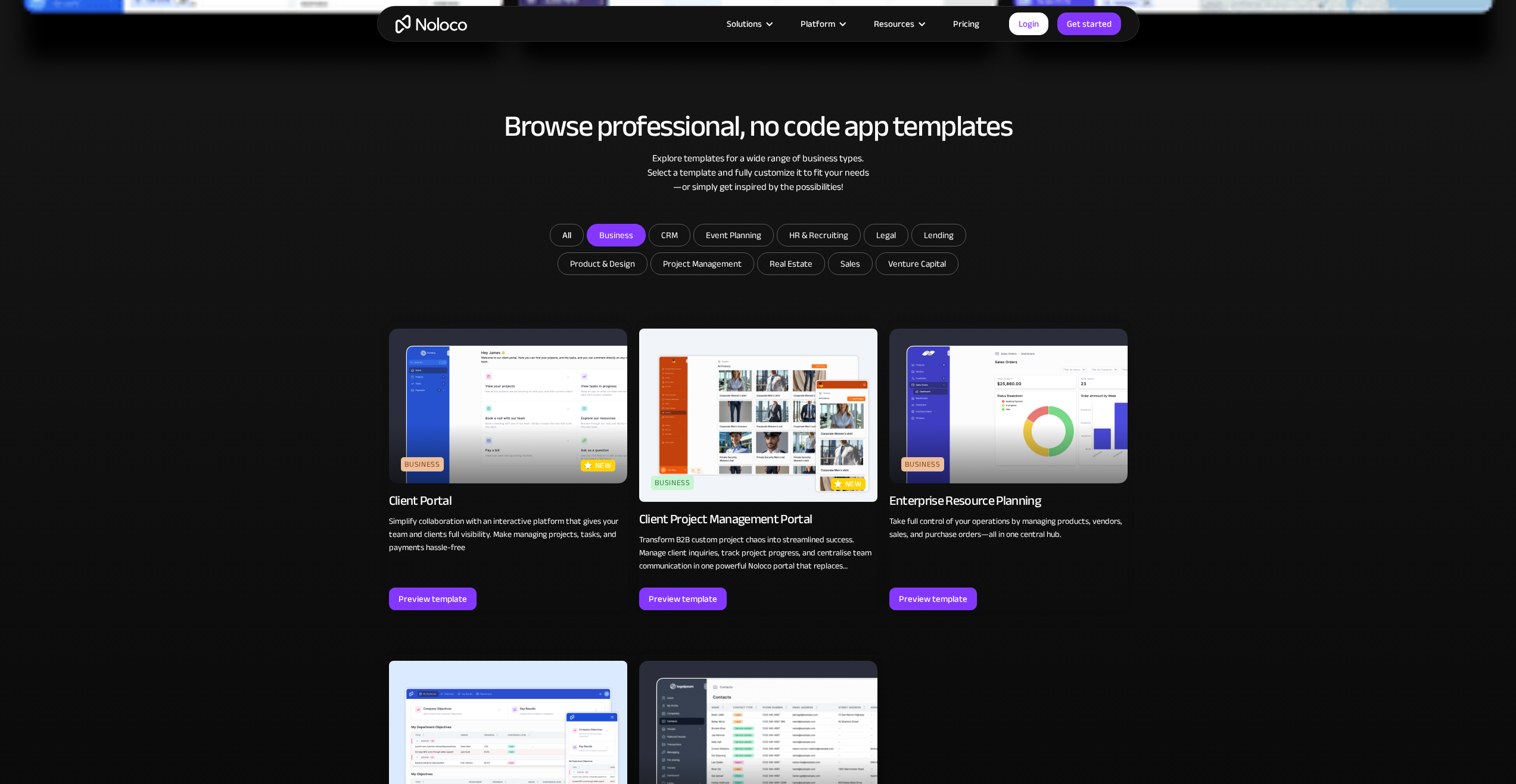
scroll to position [726, 0]
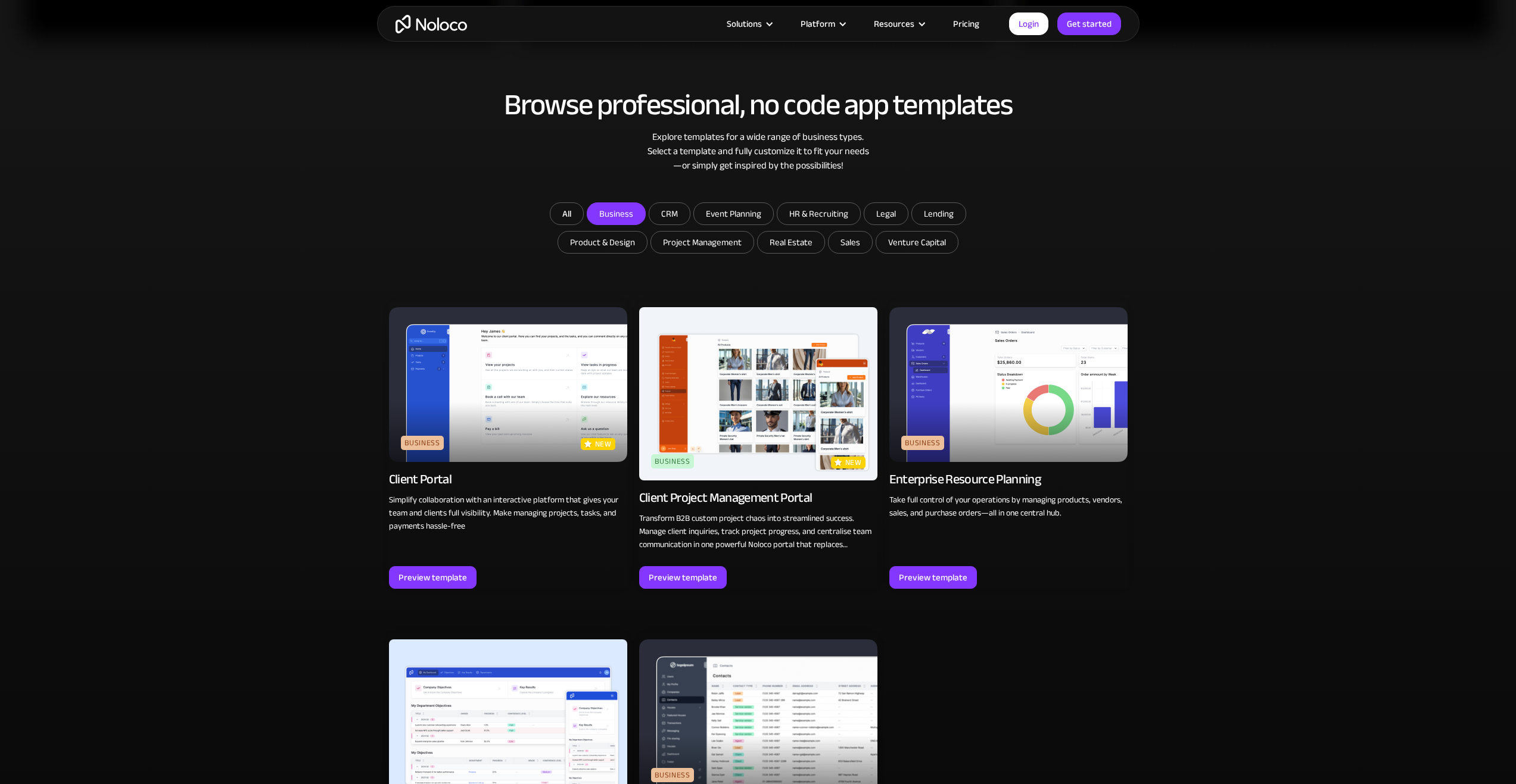
click at [510, 389] on img at bounding box center [508, 384] width 238 height 155
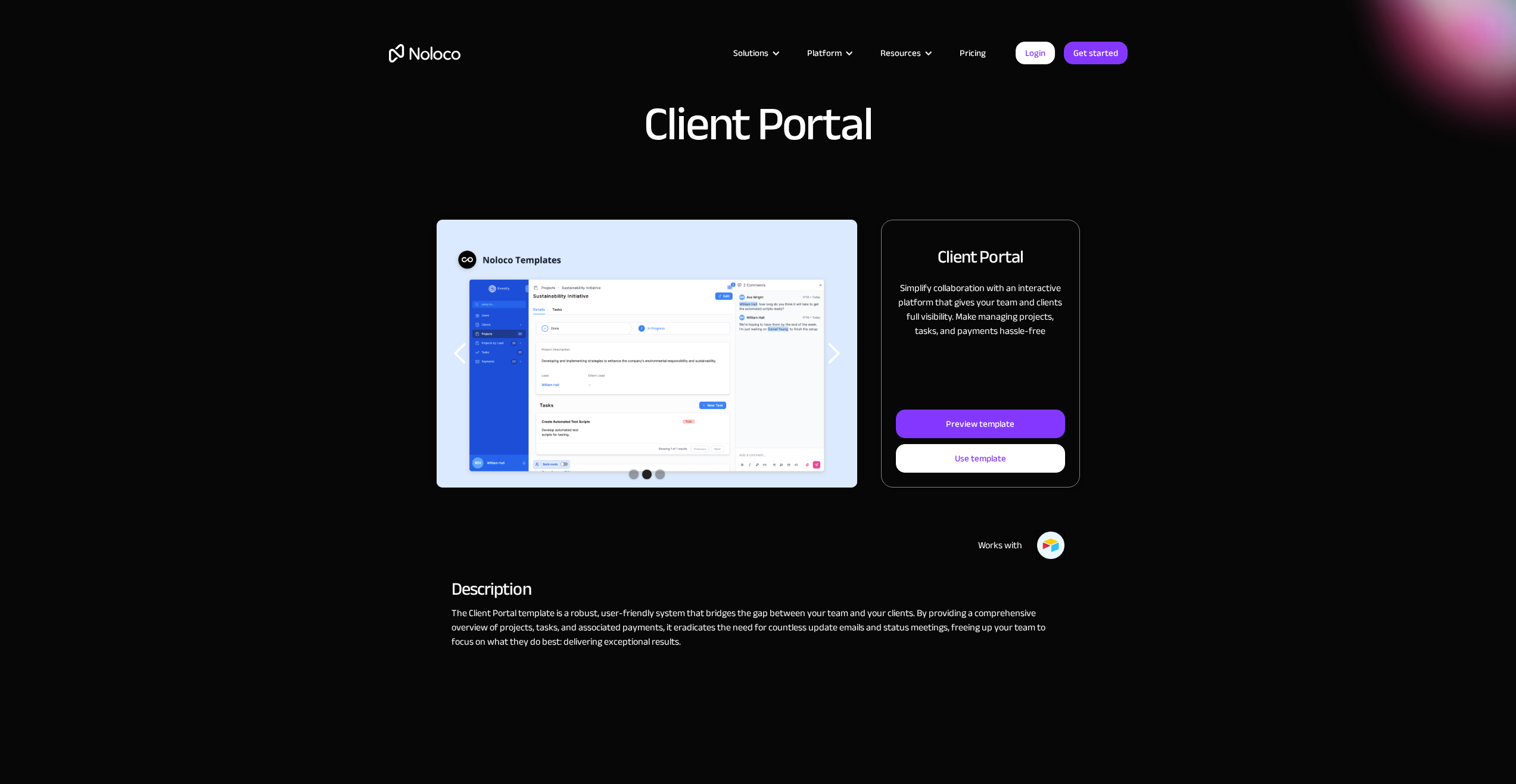
click at [966, 53] on link "Pricing" at bounding box center [973, 53] width 56 height 15
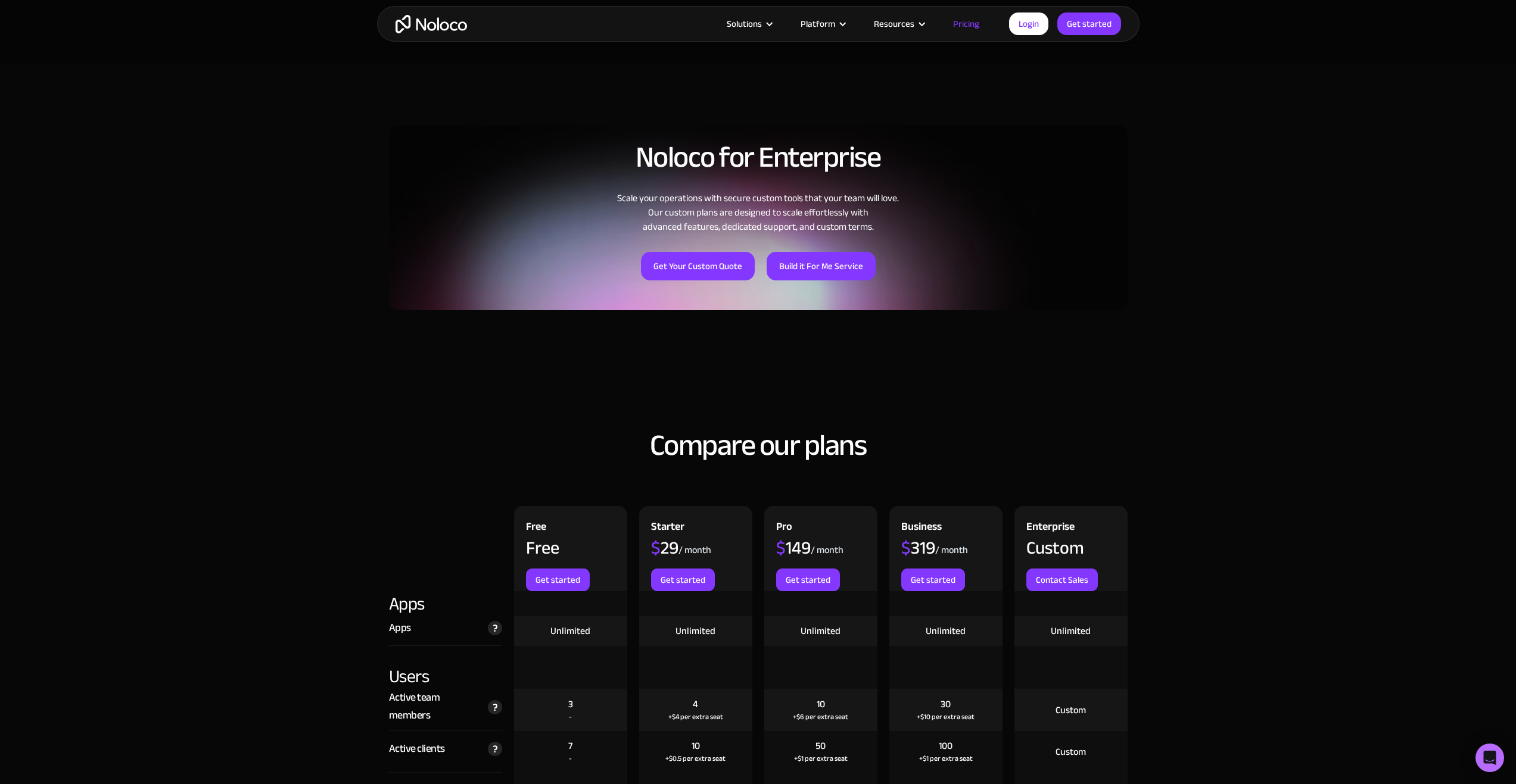
scroll to position [774, 0]
click at [698, 278] on link "Get Your Custom Quote" at bounding box center [698, 265] width 113 height 29
